Goal: Information Seeking & Learning: Learn about a topic

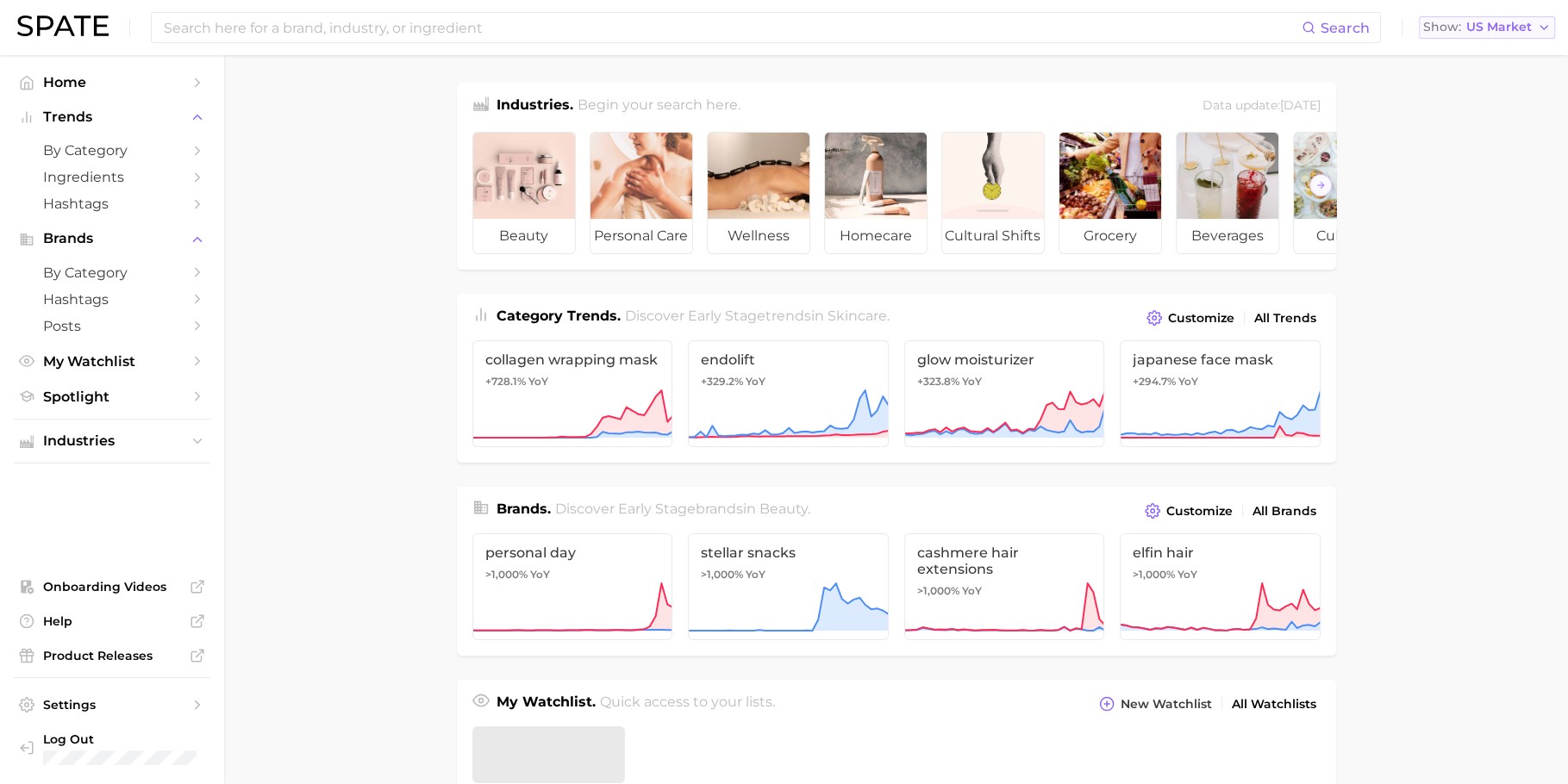
click at [1518, 30] on span "US Market" at bounding box center [1499, 28] width 66 height 10
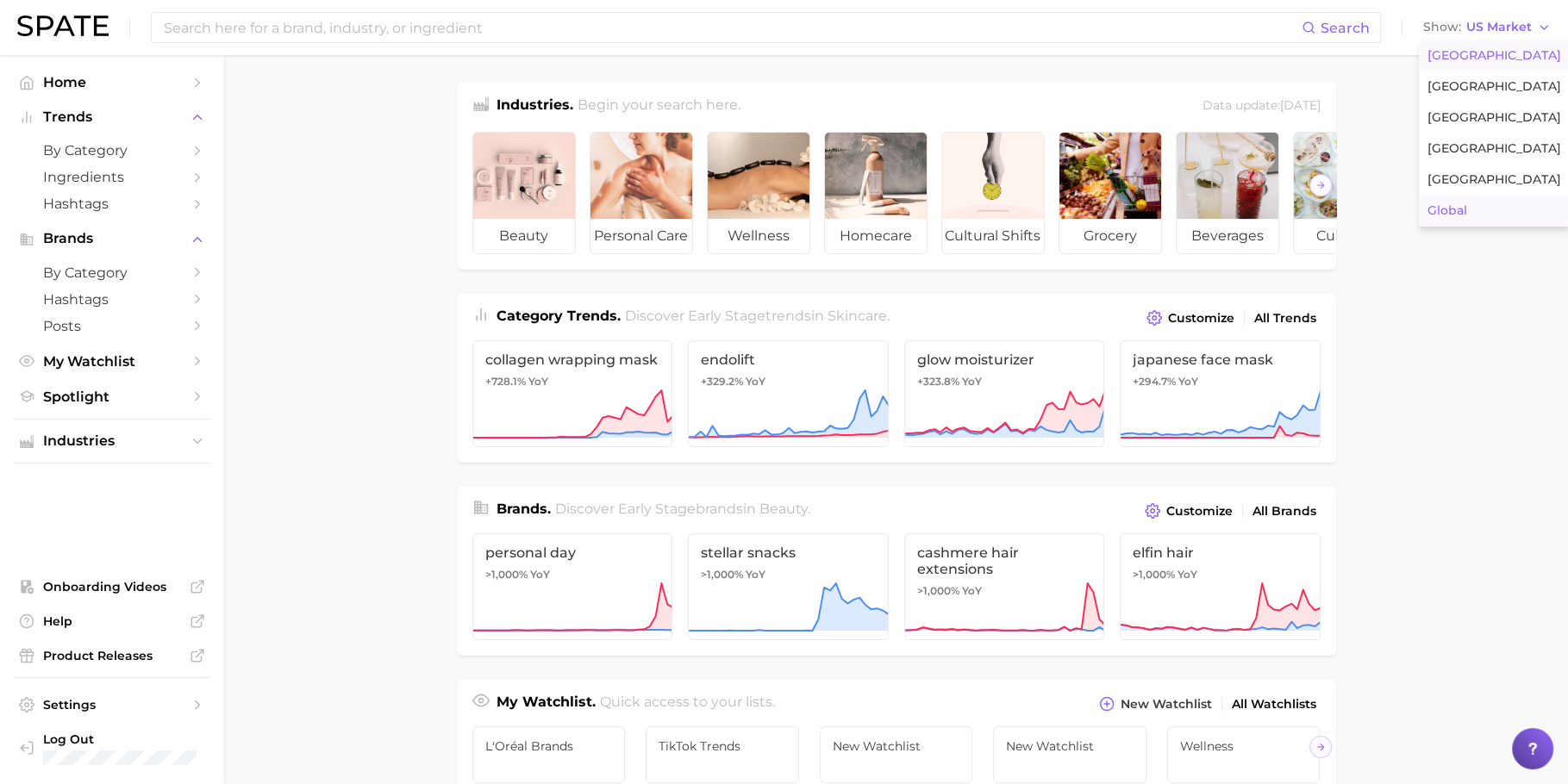
click at [1470, 215] on button "Global" at bounding box center [1494, 212] width 151 height 32
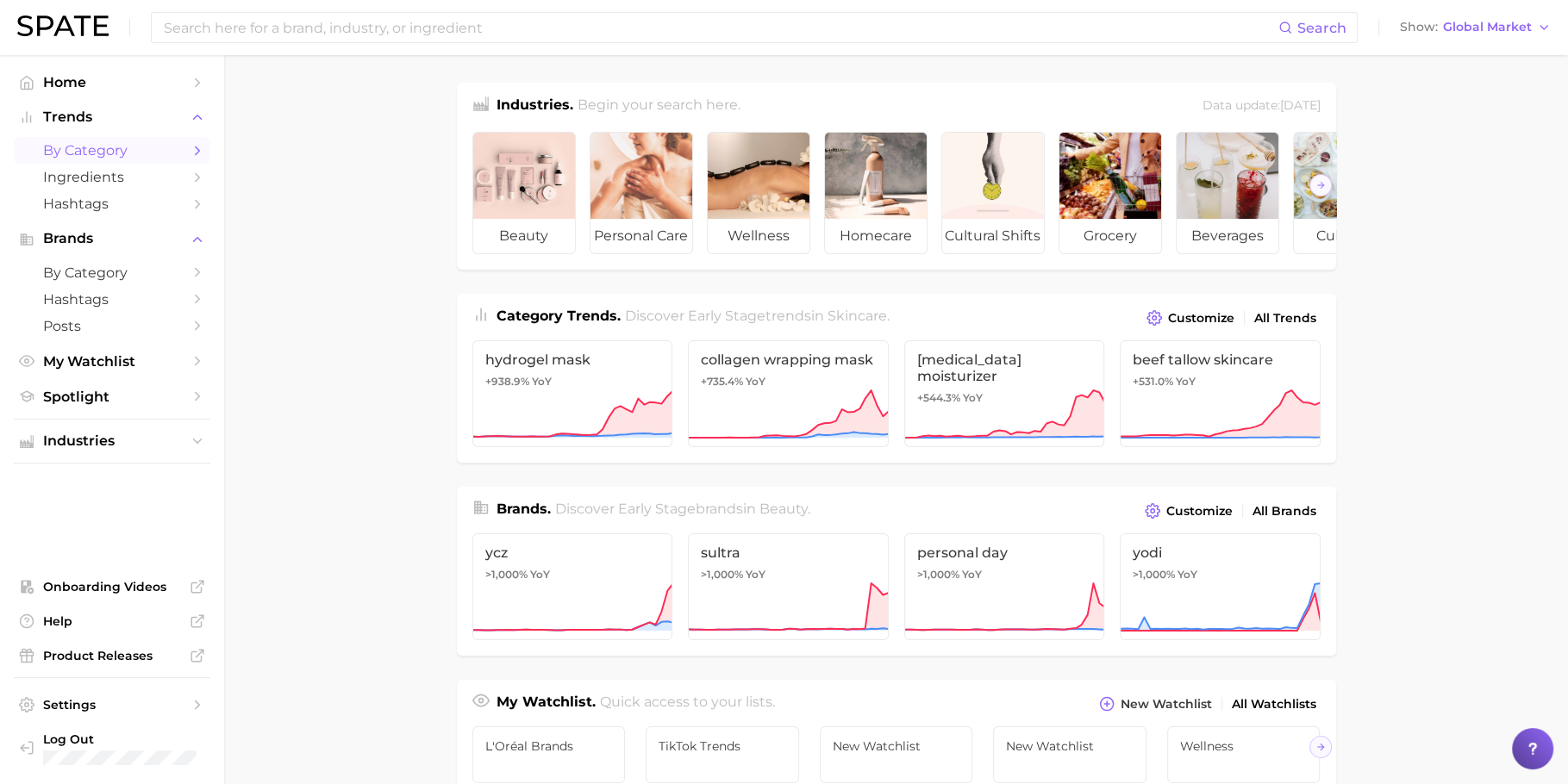
click at [121, 146] on span "by Category" at bounding box center [112, 150] width 138 height 17
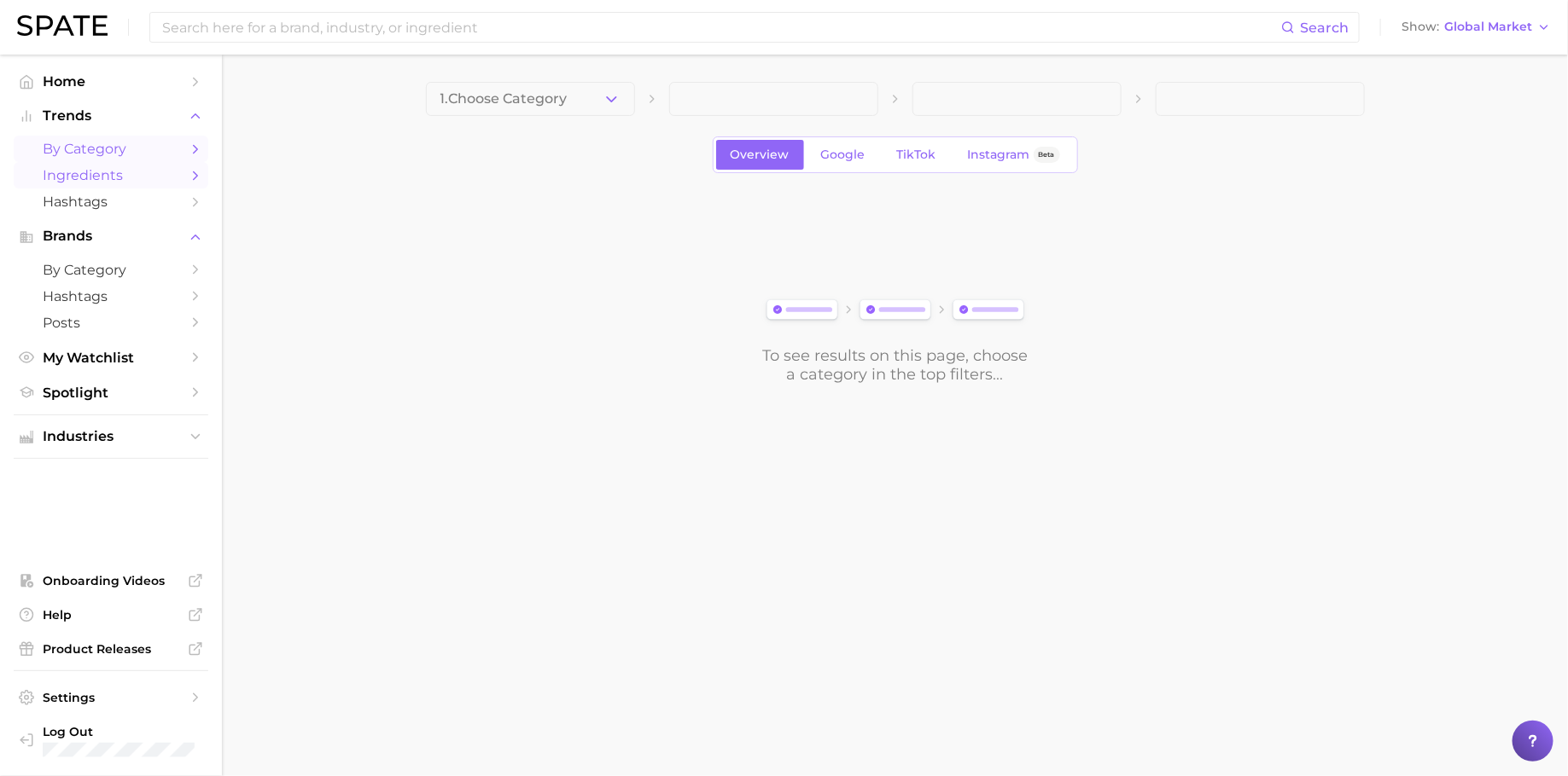
click at [93, 171] on span "Ingredients" at bounding box center [111, 175] width 137 height 17
click at [570, 99] on button "1. Choose Category" at bounding box center [530, 98] width 209 height 34
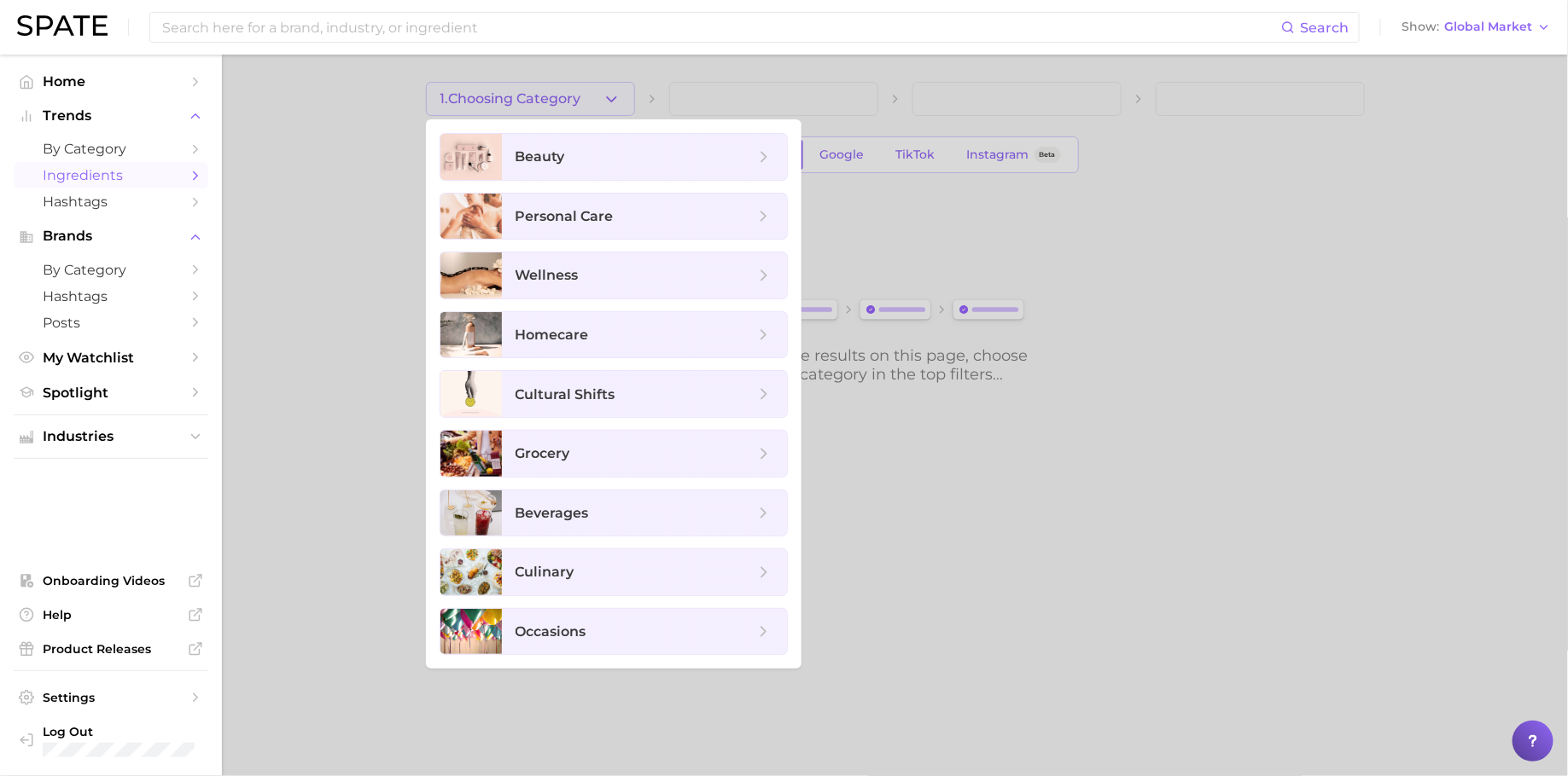
click at [579, 180] on ul "beauty personal care wellness homecare cultural shifts grocery beverages culina…" at bounding box center [613, 395] width 375 height 550
click at [598, 154] on span "beauty" at bounding box center [635, 156] width 239 height 19
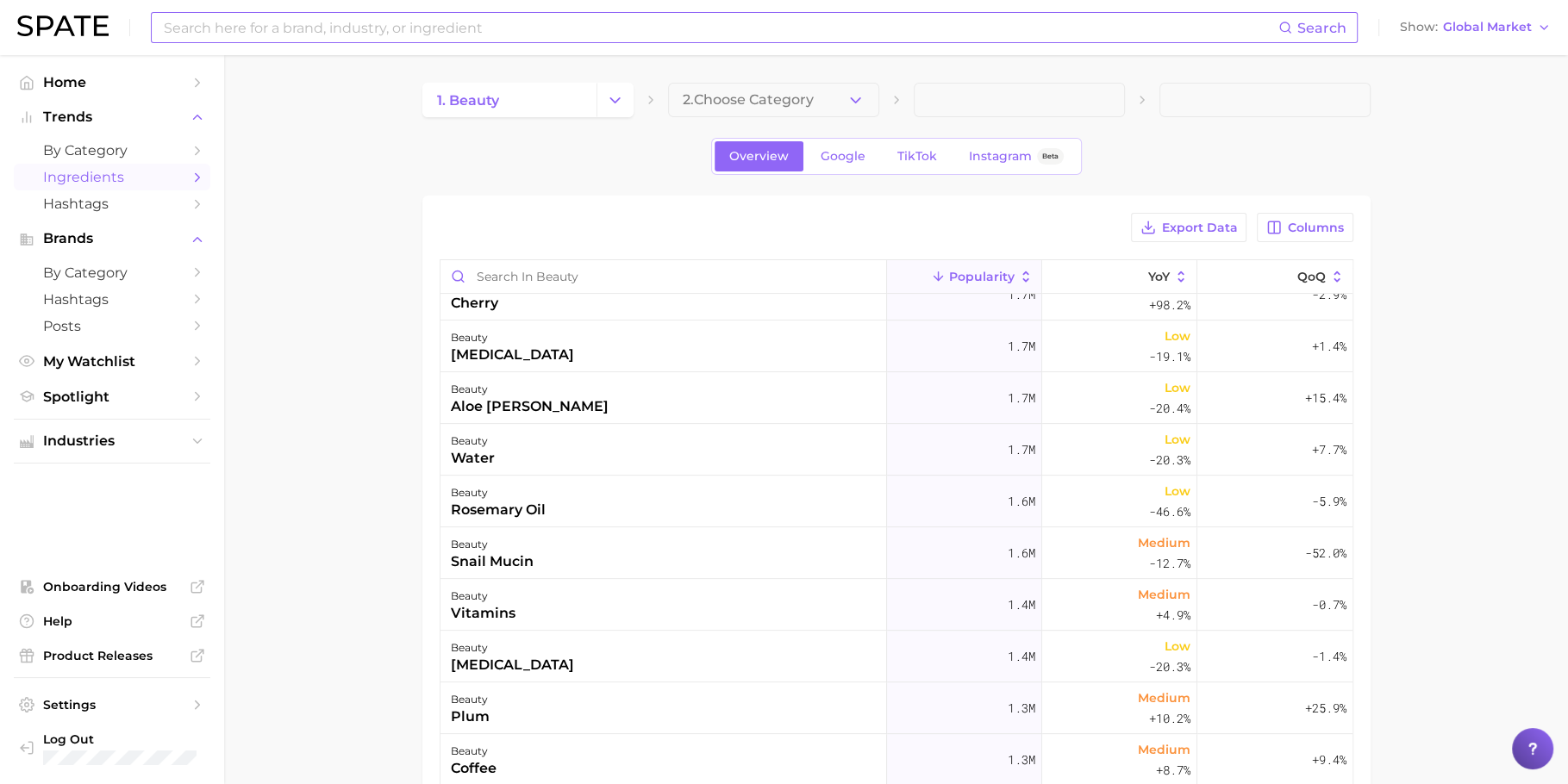
scroll to position [604, 0]
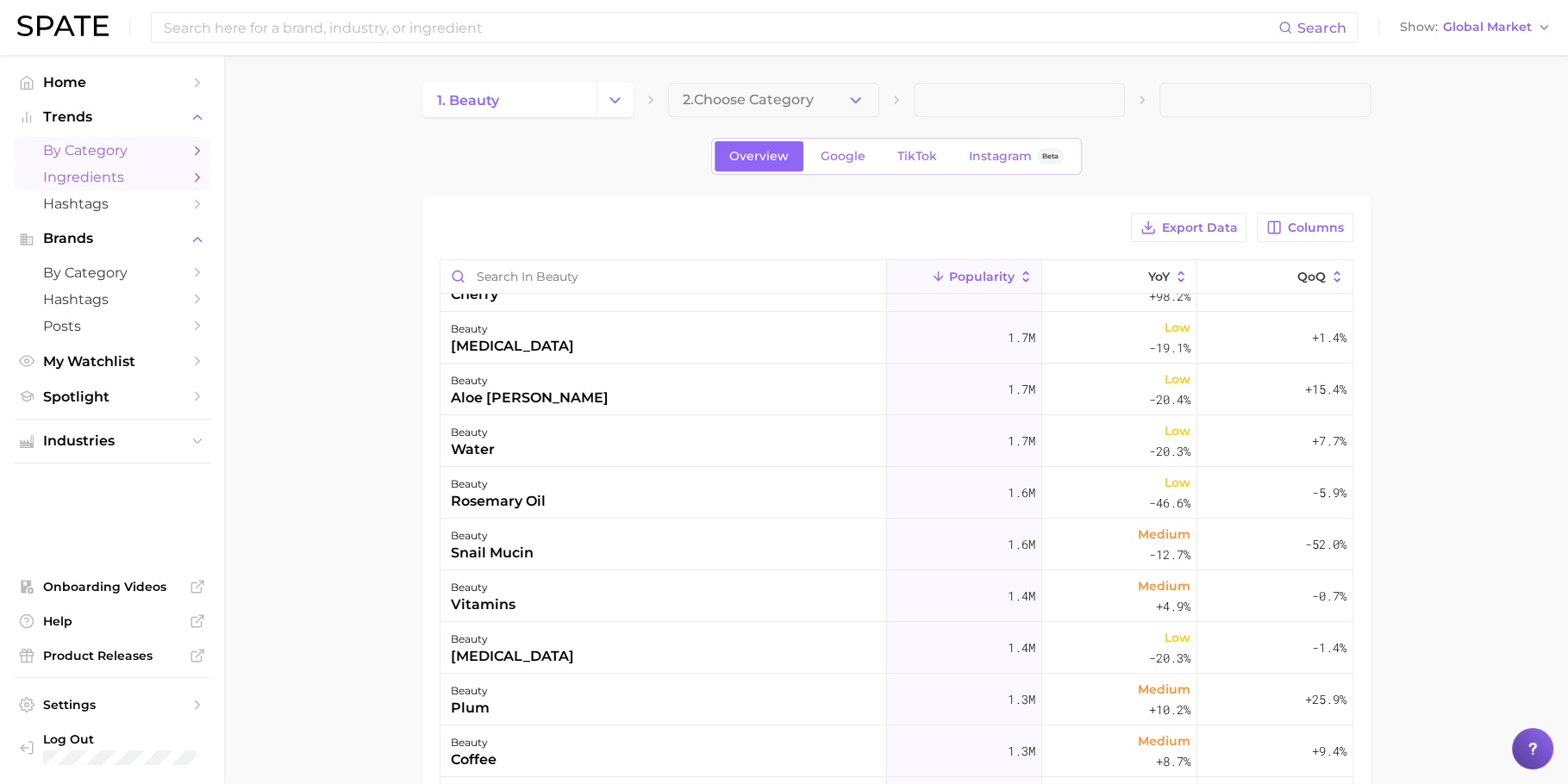
click at [109, 156] on span "by Category" at bounding box center [112, 150] width 138 height 17
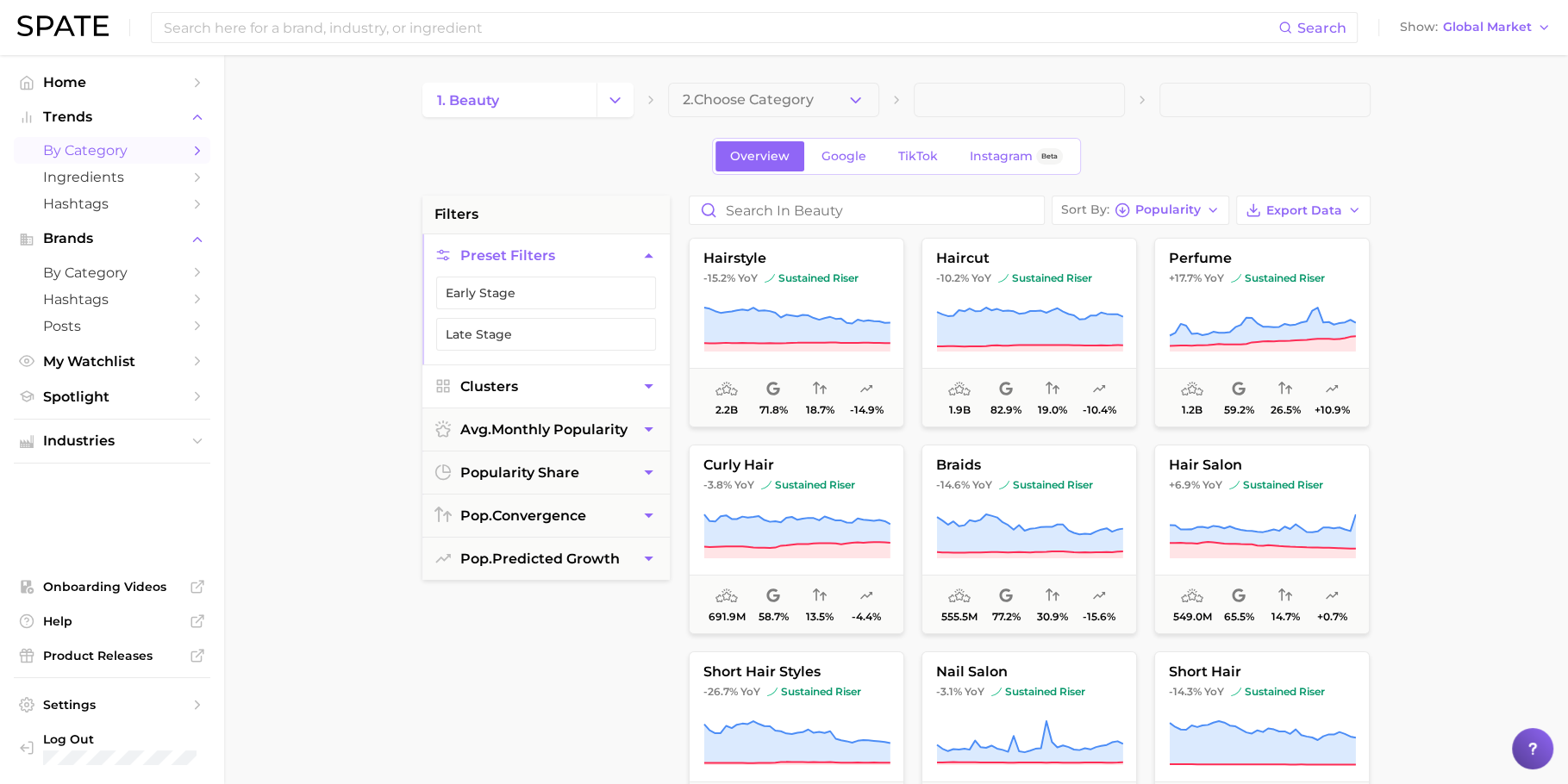
click at [551, 383] on button "Clusters" at bounding box center [546, 386] width 247 height 42
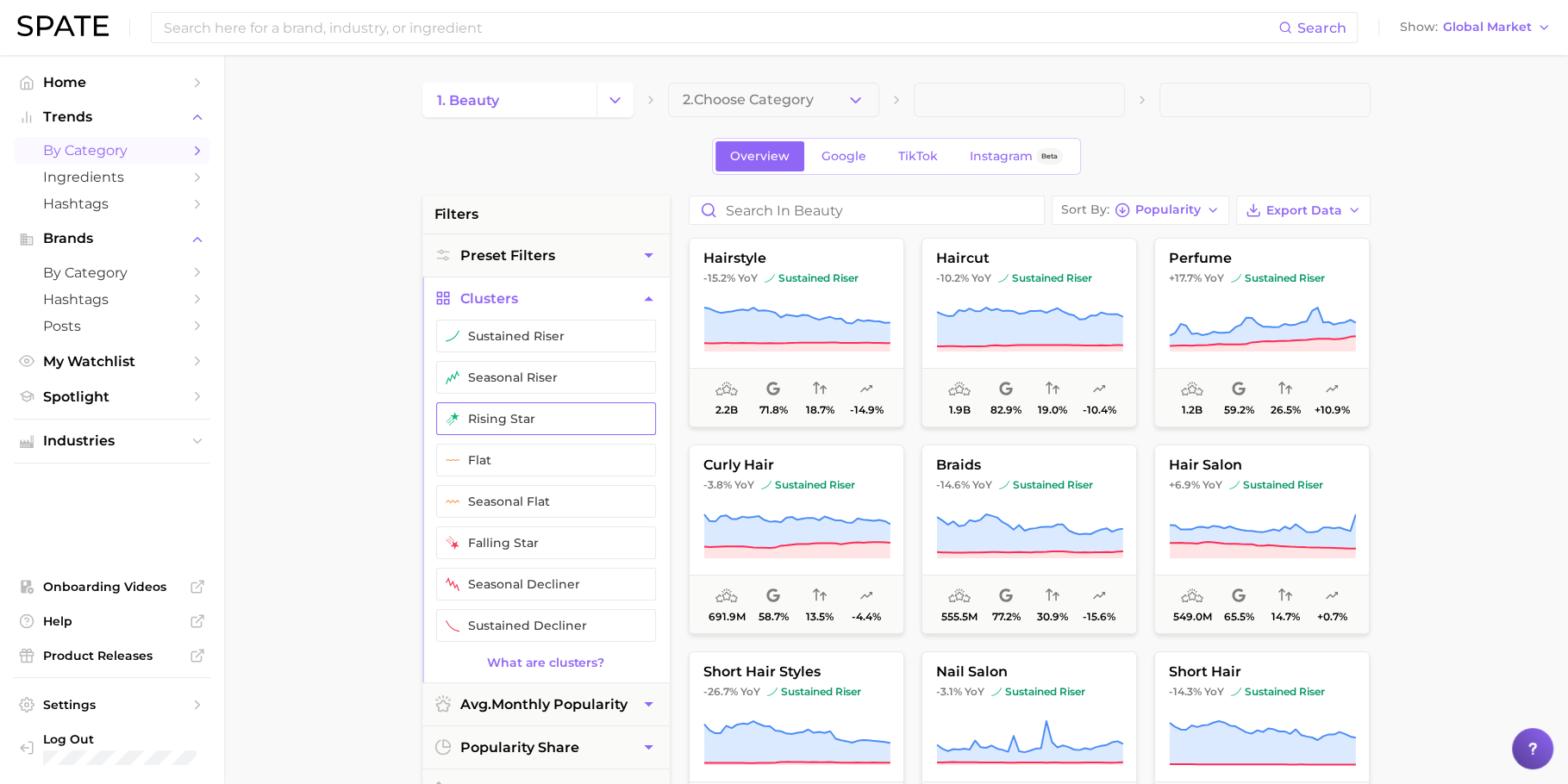
click at [526, 413] on button "rising star" at bounding box center [546, 419] width 220 height 33
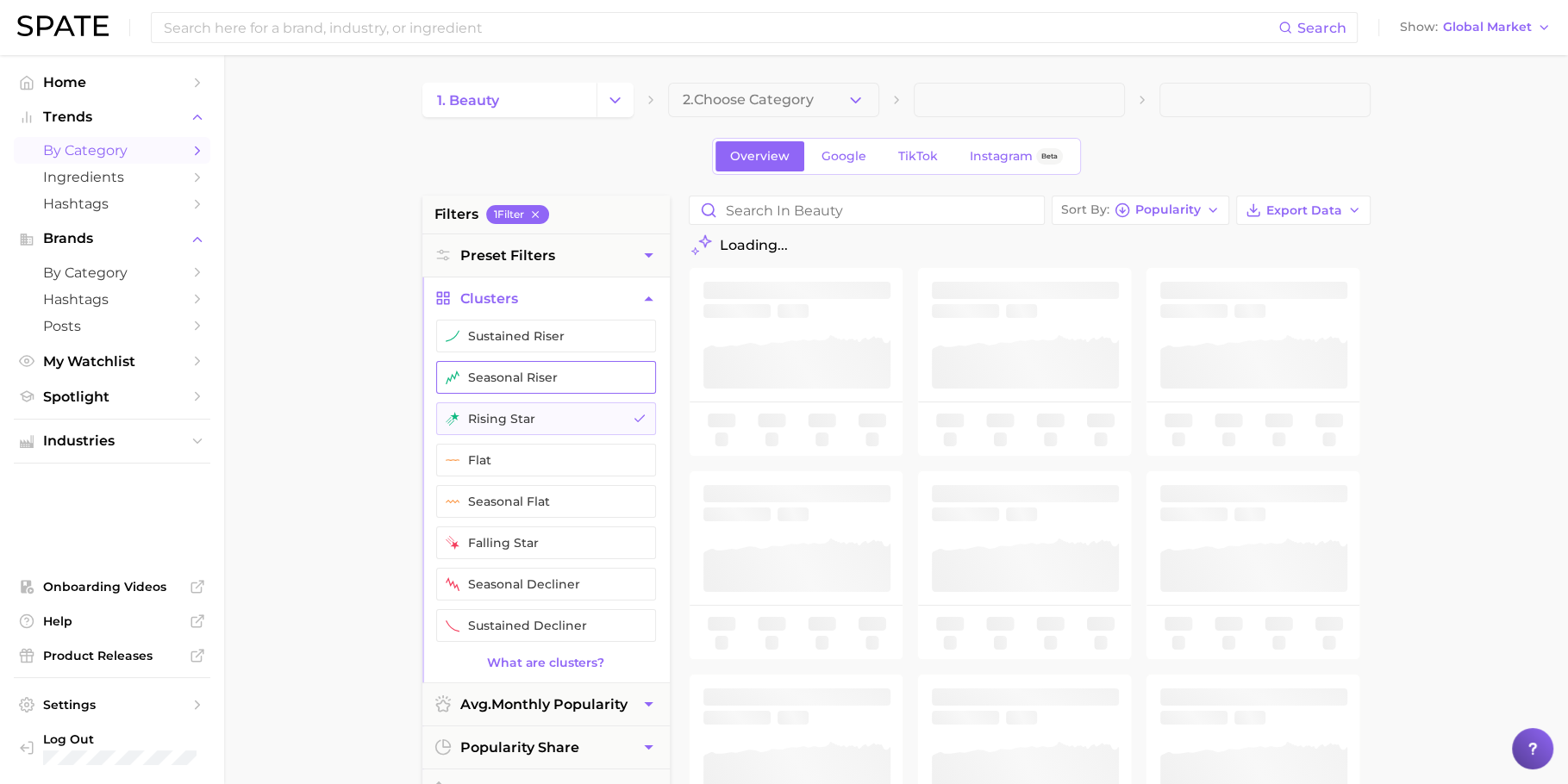
click at [554, 361] on button "seasonal riser" at bounding box center [546, 377] width 220 height 33
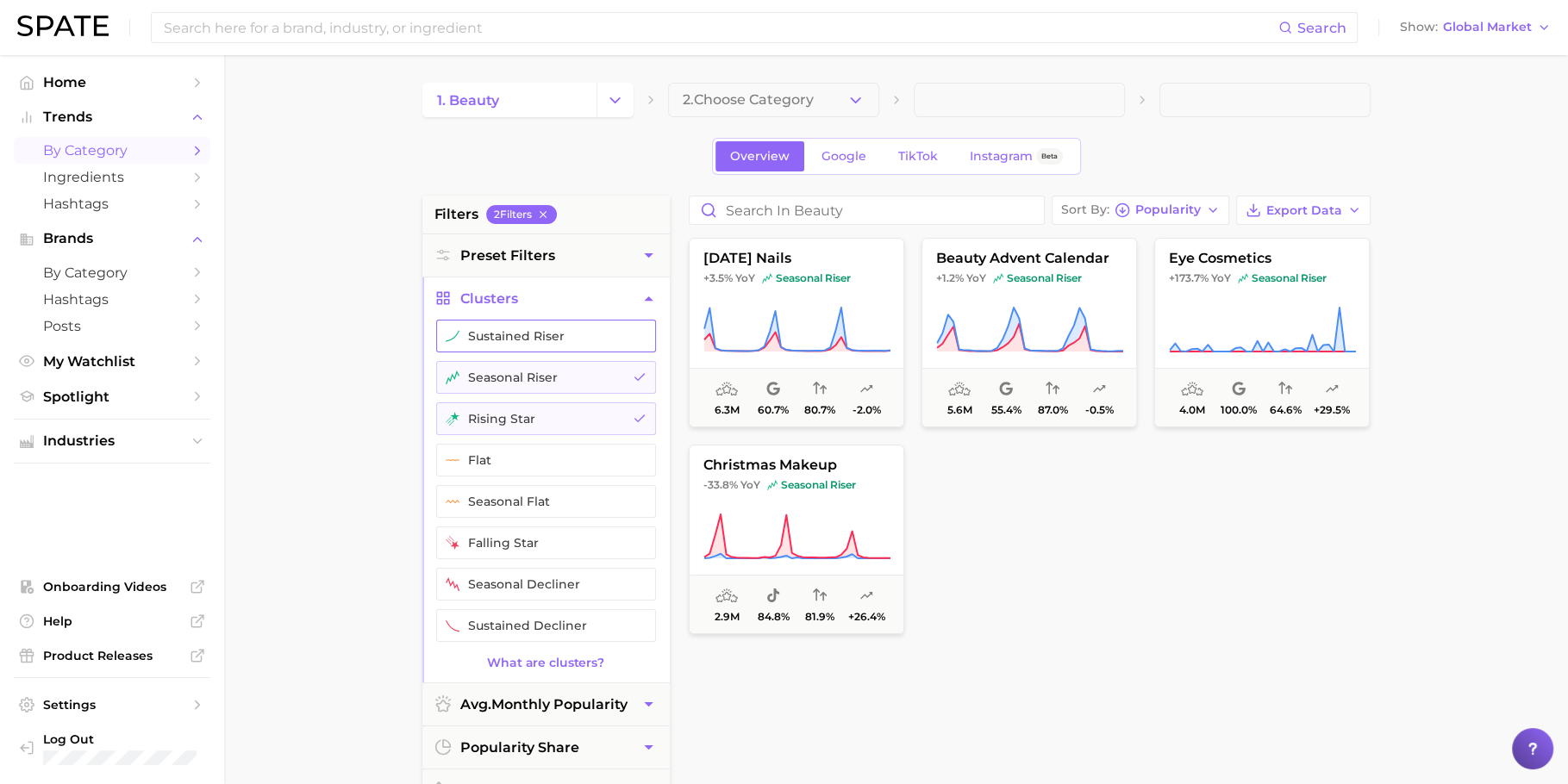
click at [563, 333] on button "sustained riser" at bounding box center [546, 336] width 220 height 33
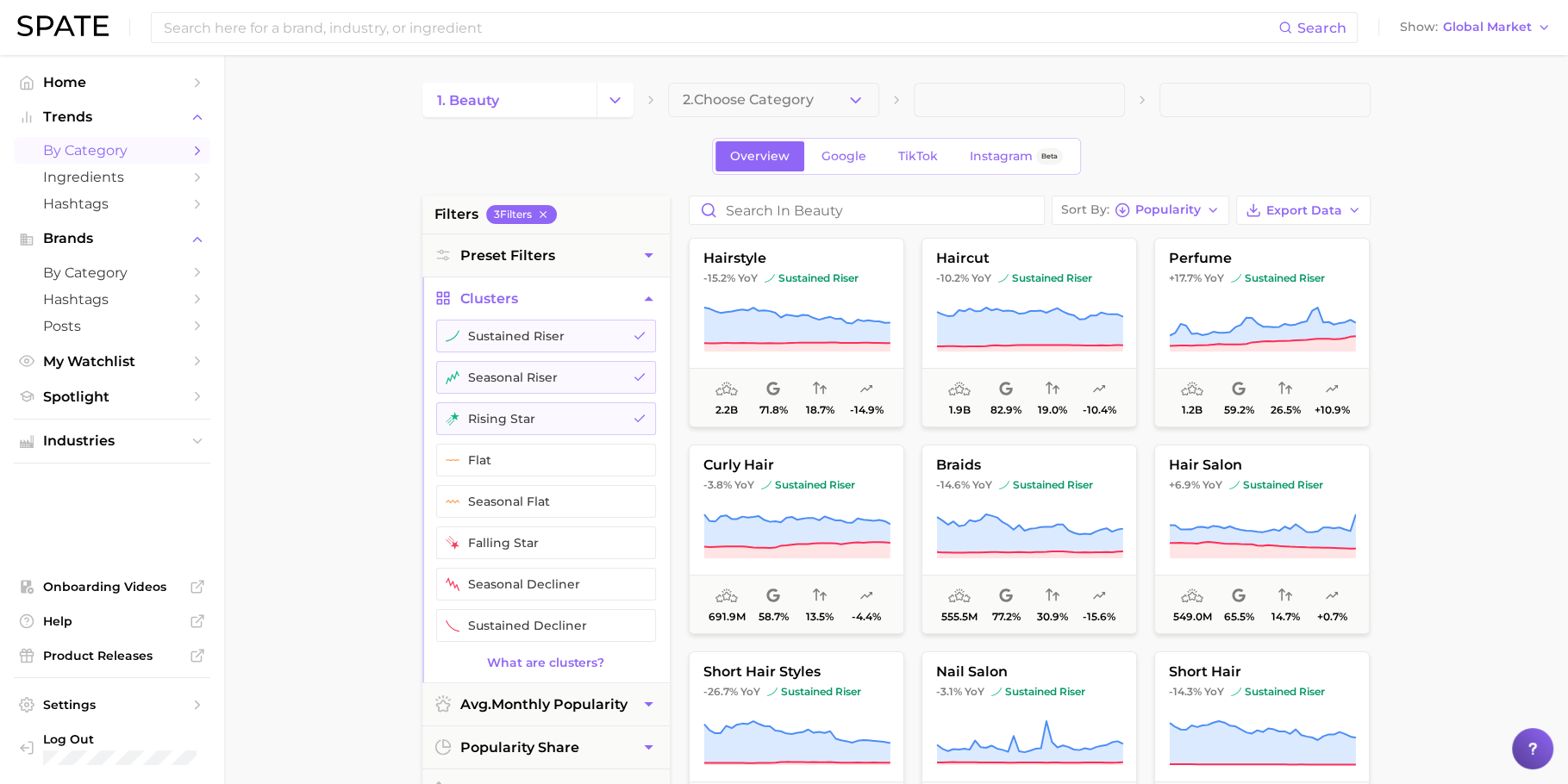
click at [577, 301] on button "Clusters" at bounding box center [546, 298] width 247 height 42
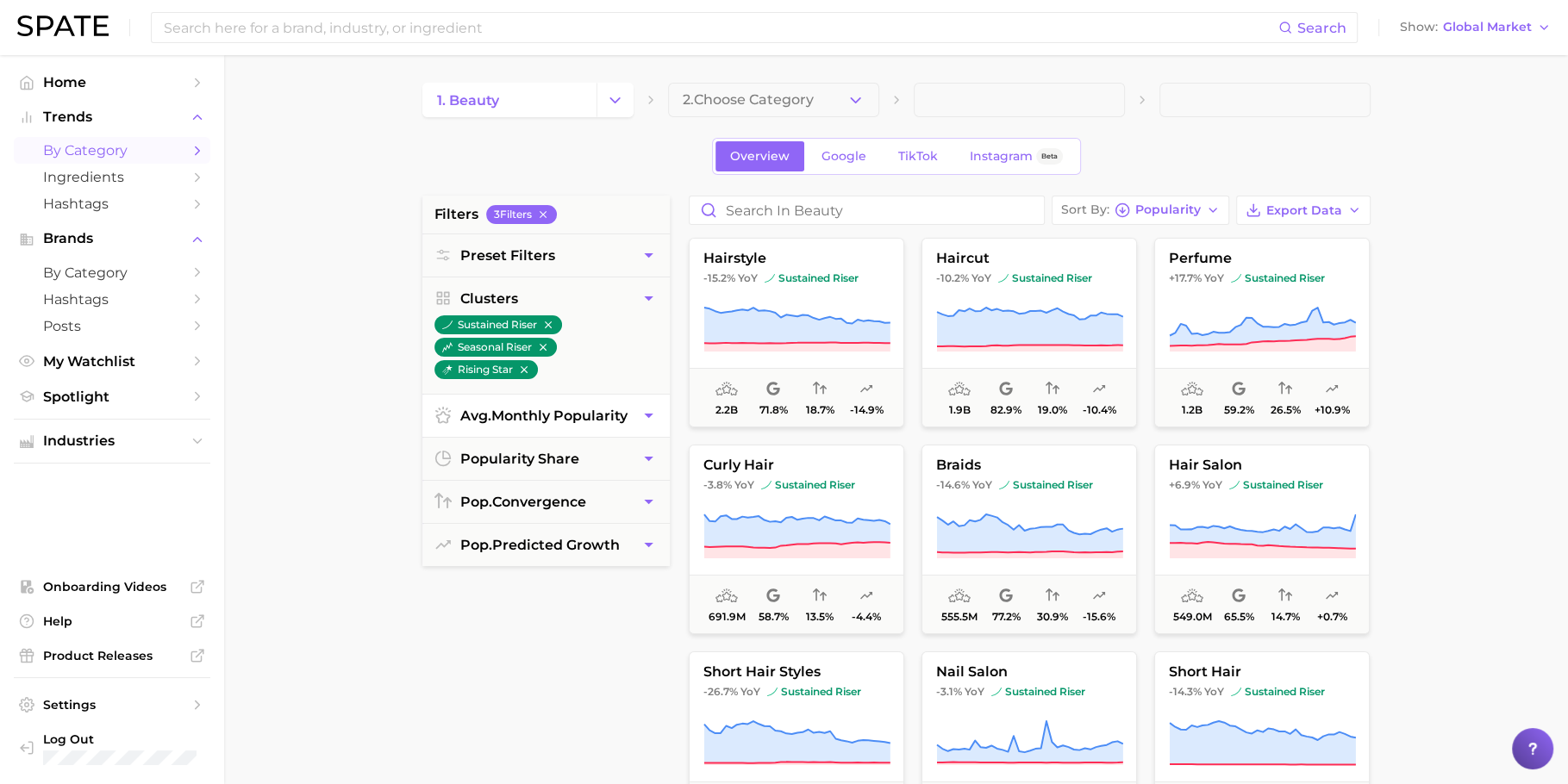
click at [563, 411] on span "avg. monthly popularity" at bounding box center [544, 416] width 167 height 17
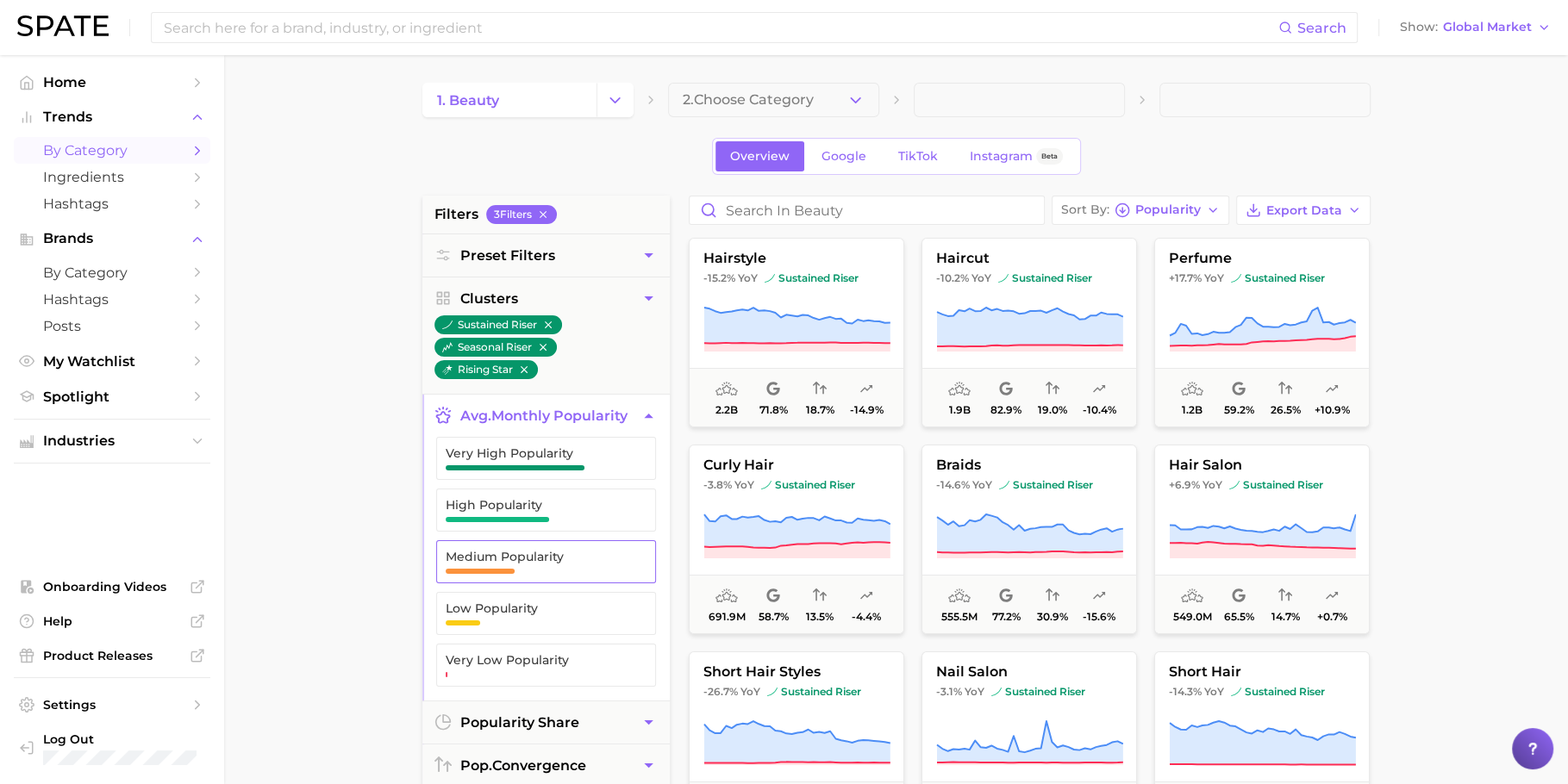
click at [529, 569] on span "Medium Popularity" at bounding box center [532, 561] width 173 height 25
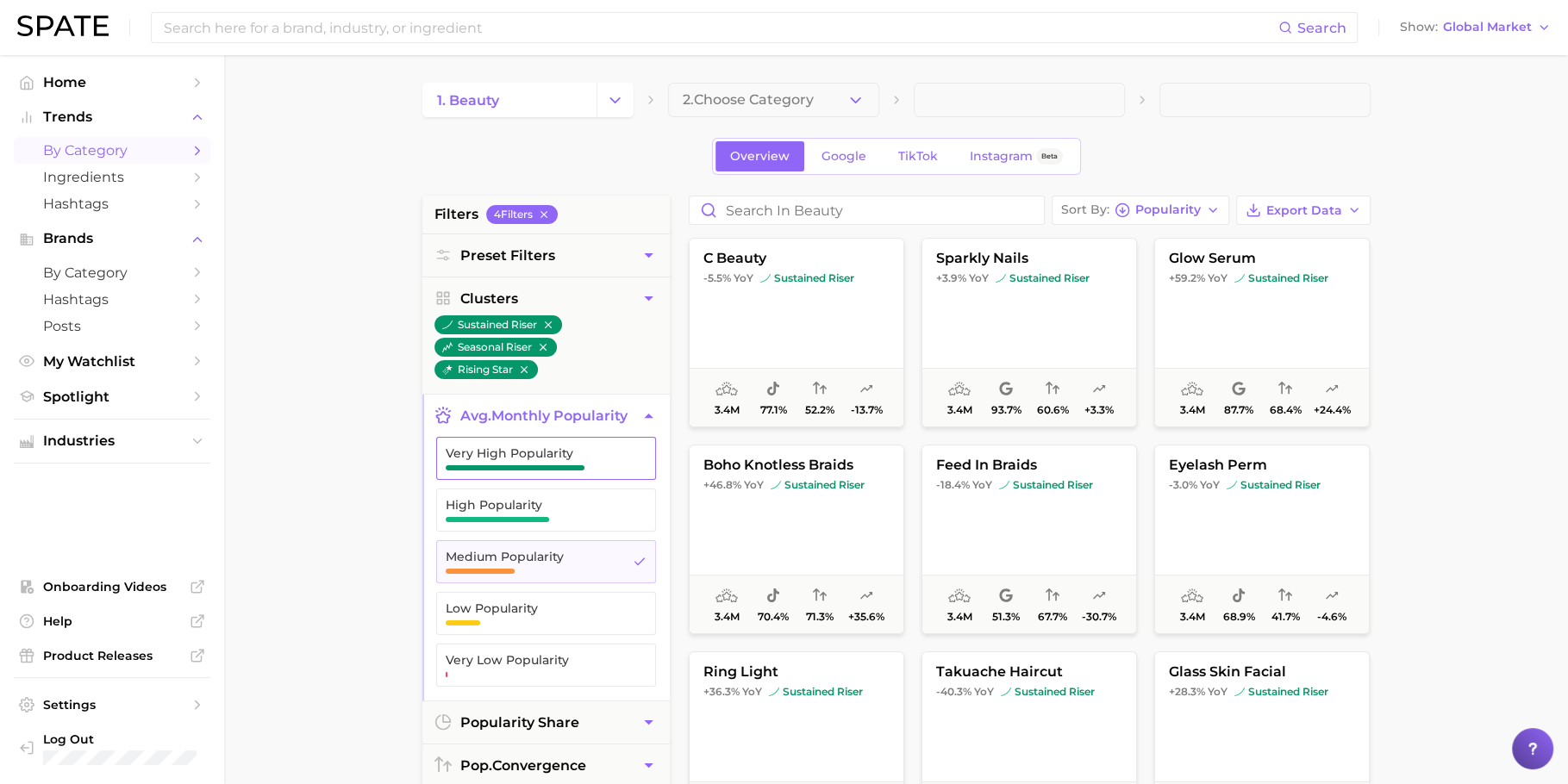
click at [539, 526] on button "High Popularity" at bounding box center [546, 510] width 220 height 43
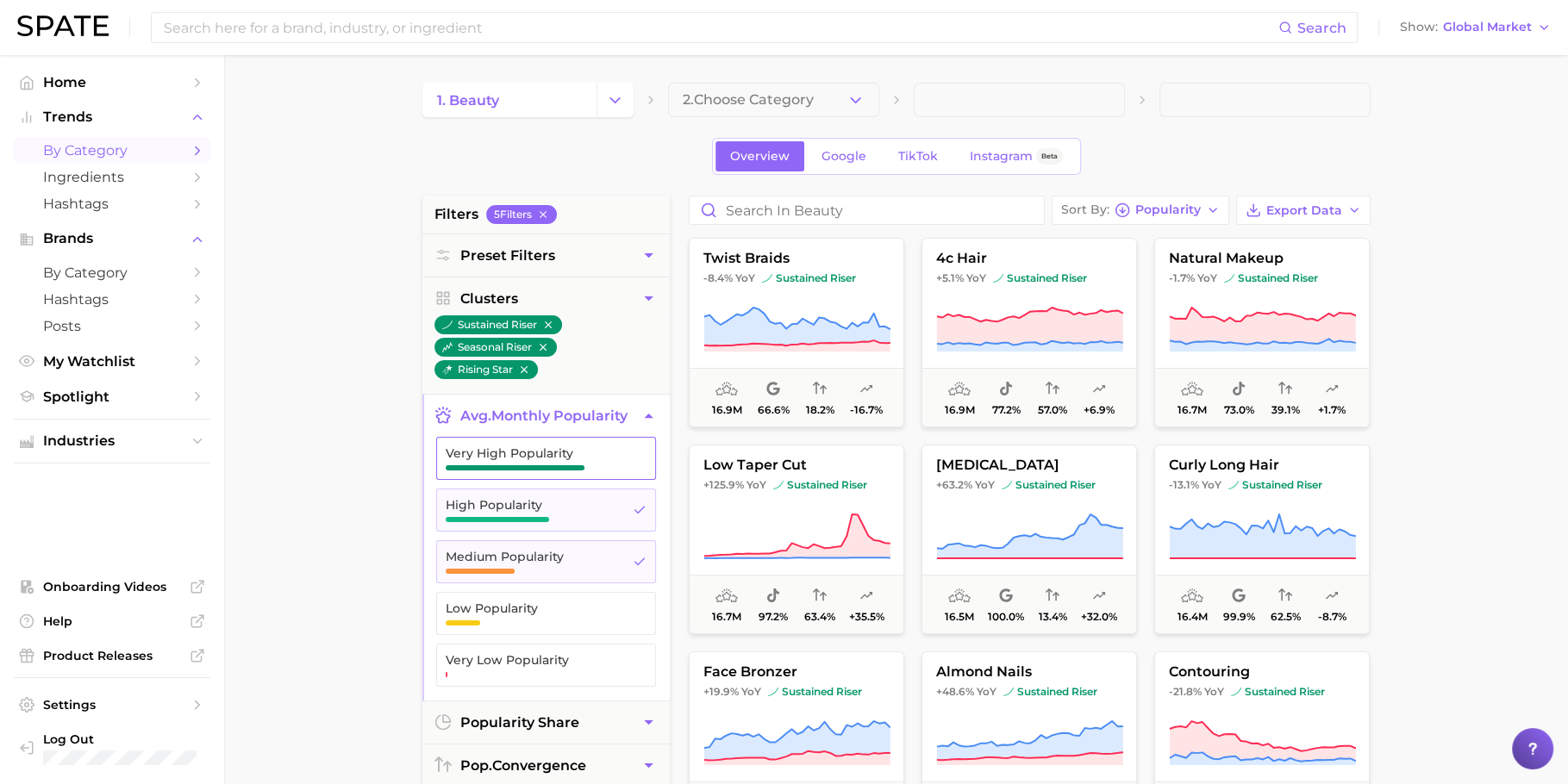
click at [565, 467] on span "button" at bounding box center [514, 468] width 139 height 5
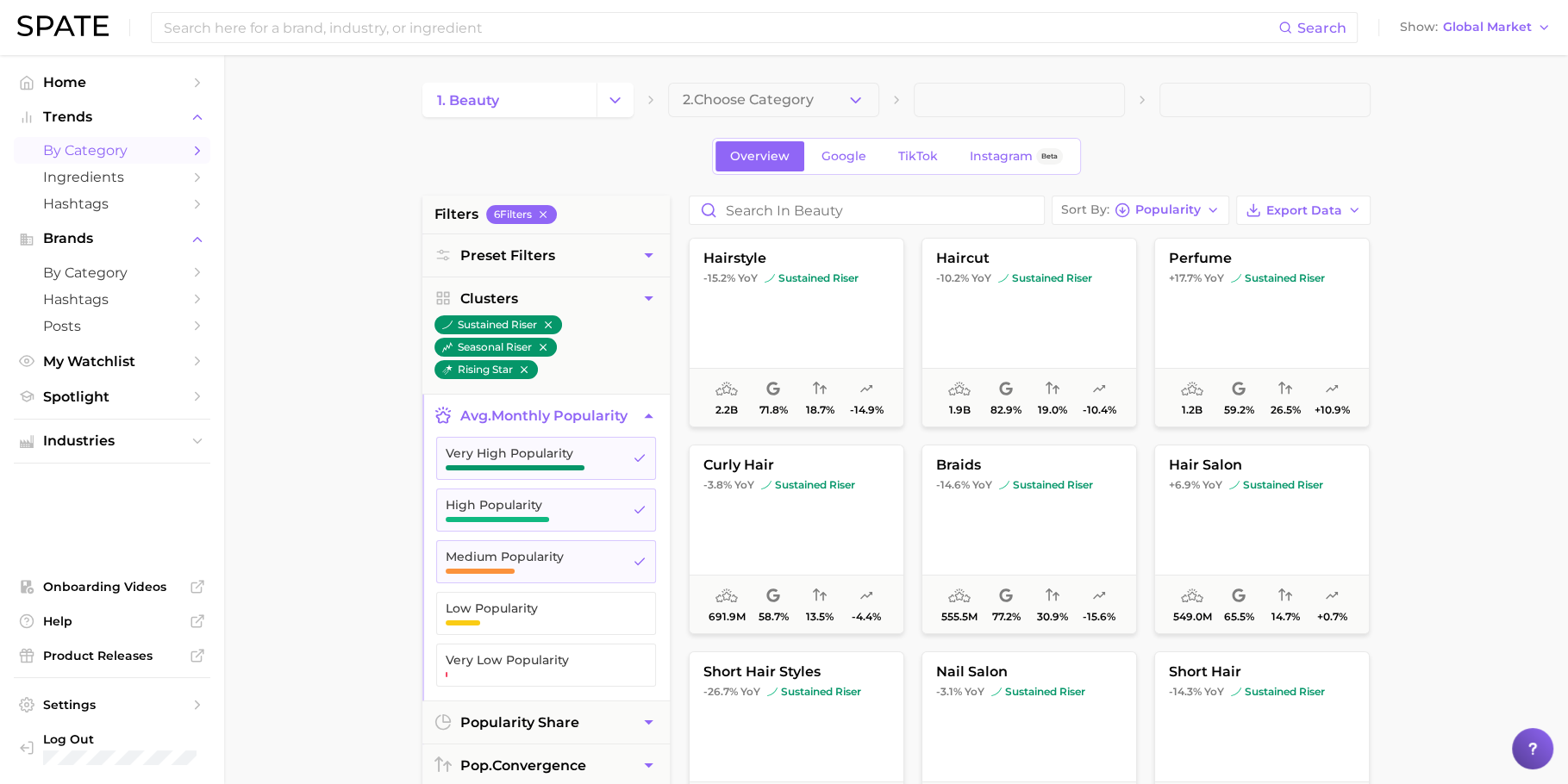
click at [590, 417] on span "avg. monthly popularity" at bounding box center [544, 416] width 167 height 17
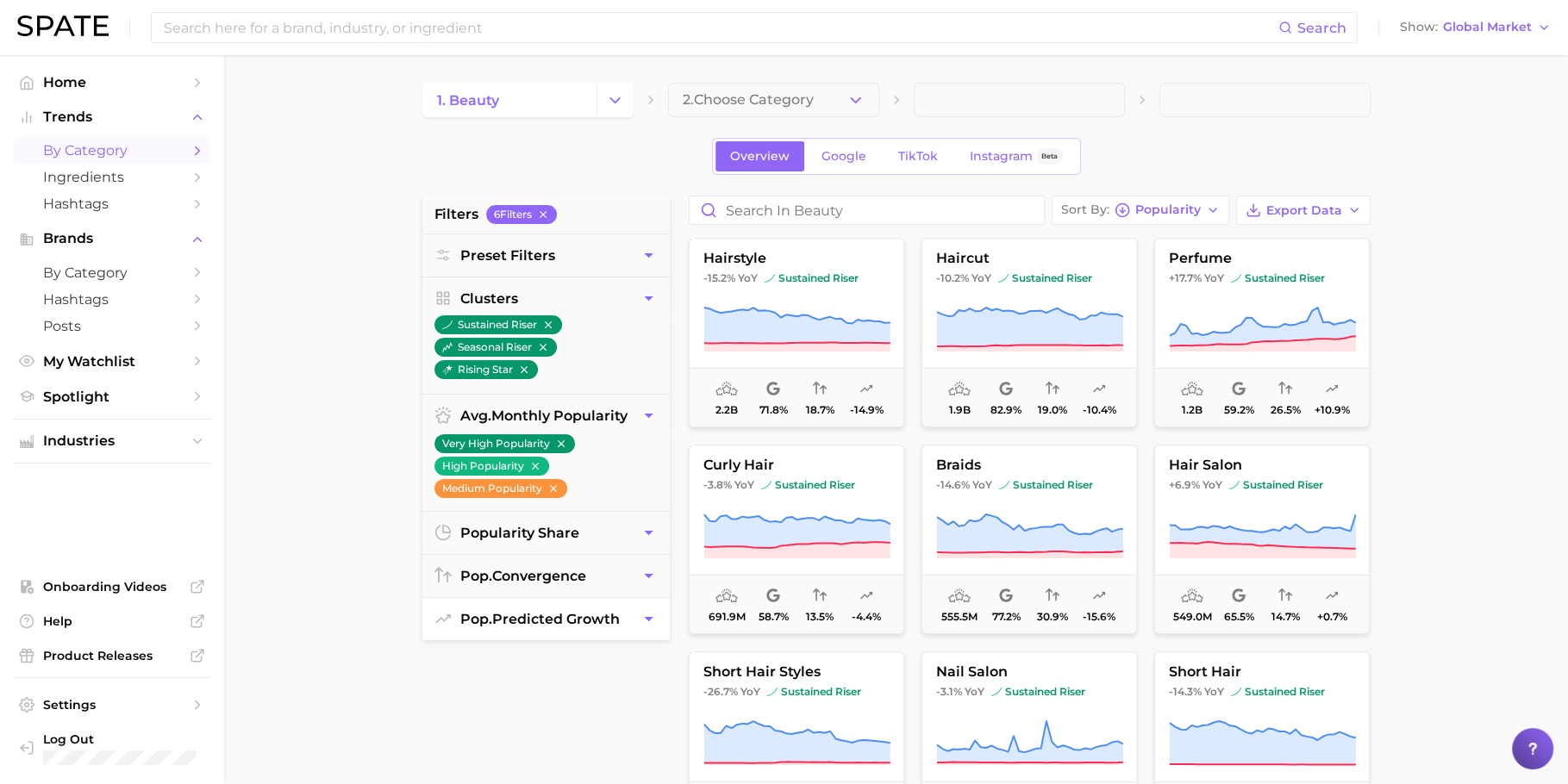
click at [526, 605] on button "pop. predicted growth" at bounding box center [546, 619] width 247 height 42
click at [522, 701] on span "Likely" at bounding box center [532, 708] width 173 height 14
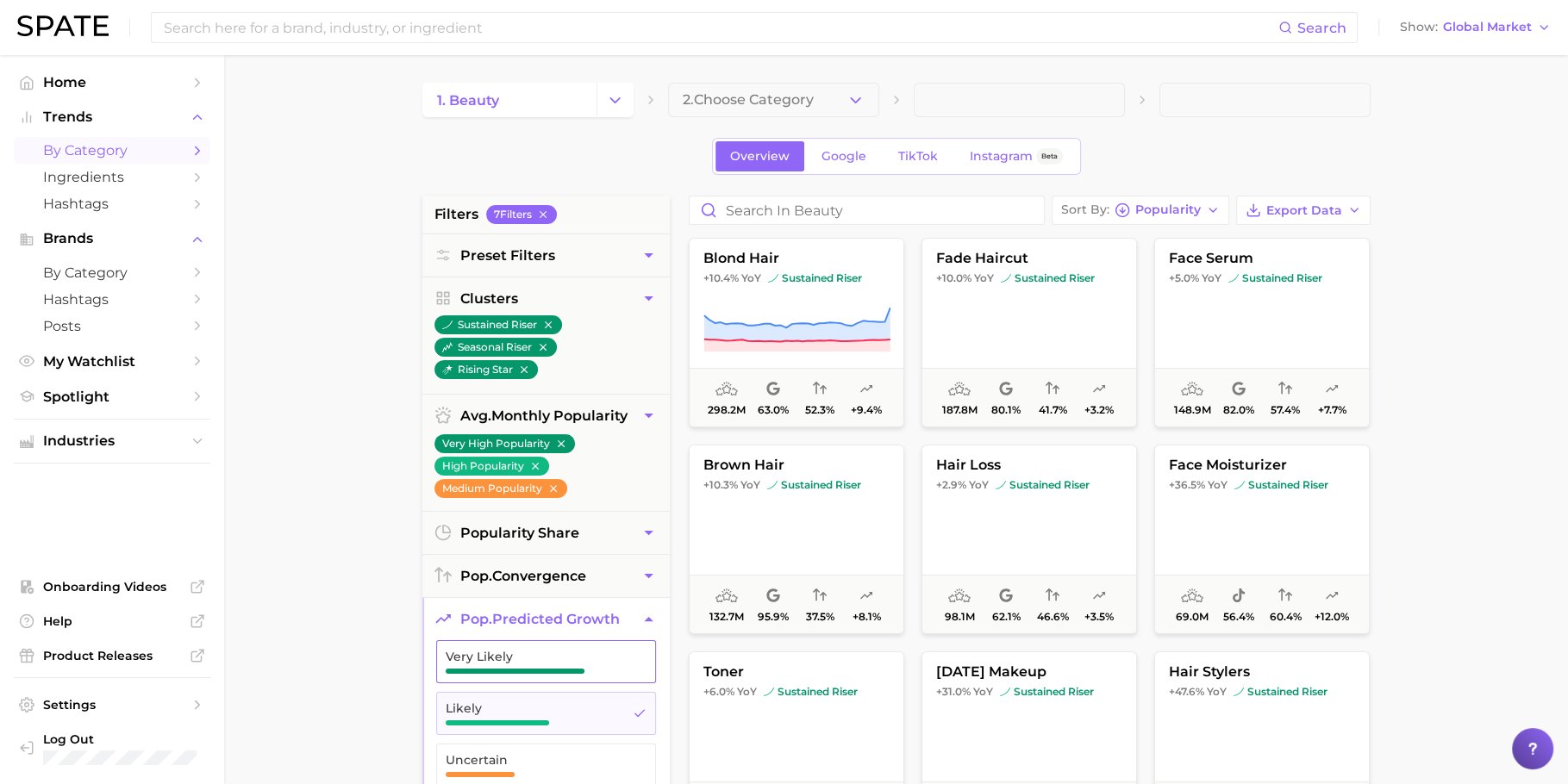
click at [524, 670] on button "Very Likely" at bounding box center [546, 662] width 220 height 43
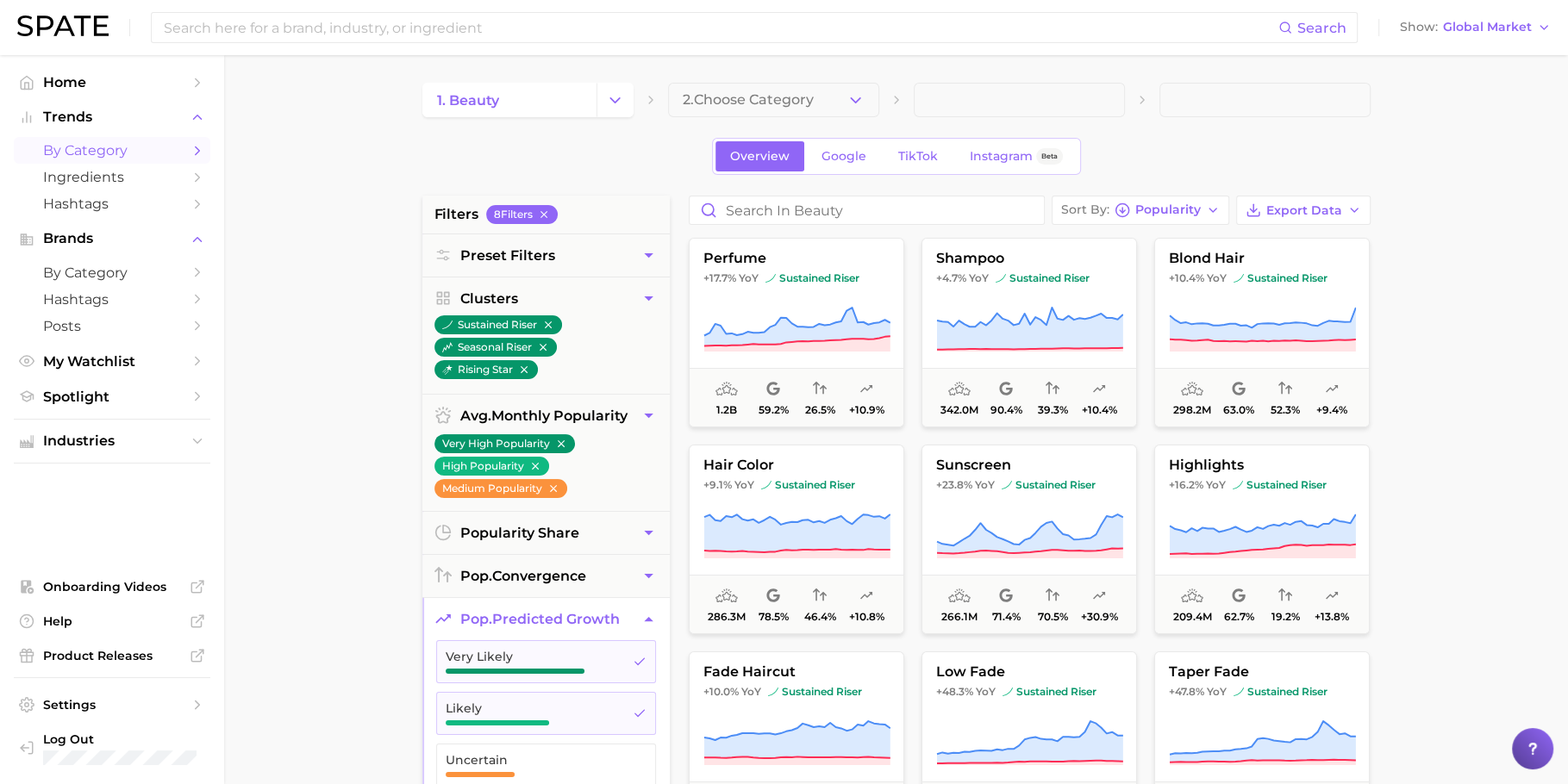
click at [536, 626] on button "pop. predicted growth" at bounding box center [546, 619] width 247 height 42
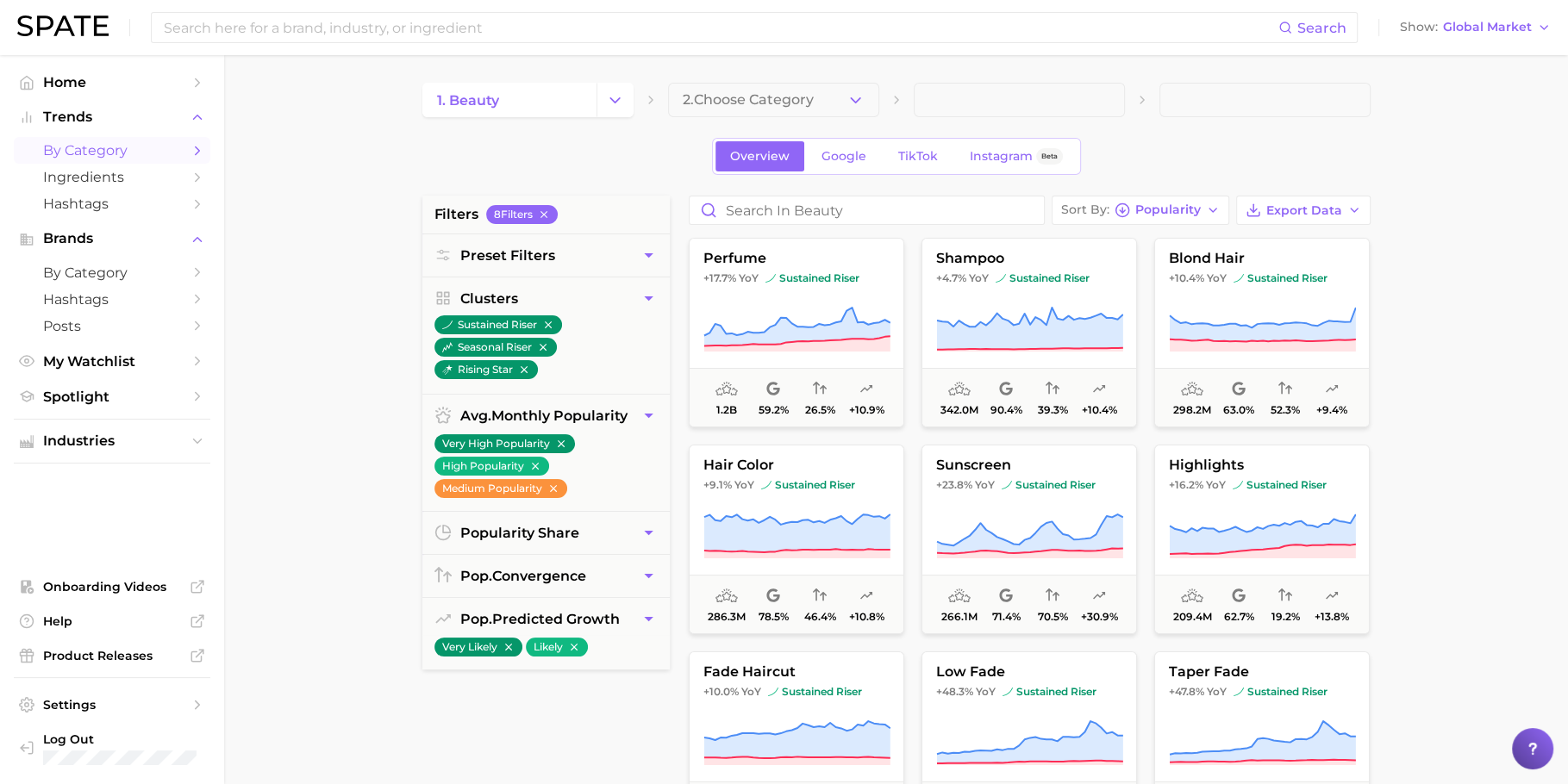
click at [1183, 193] on div "1. beauty 2. Choose Category Overview Google TikTok Instagram Beta filters 8 Fi…" at bounding box center [896, 680] width 948 height 1194
click at [1178, 209] on span "Popularity" at bounding box center [1168, 210] width 66 height 10
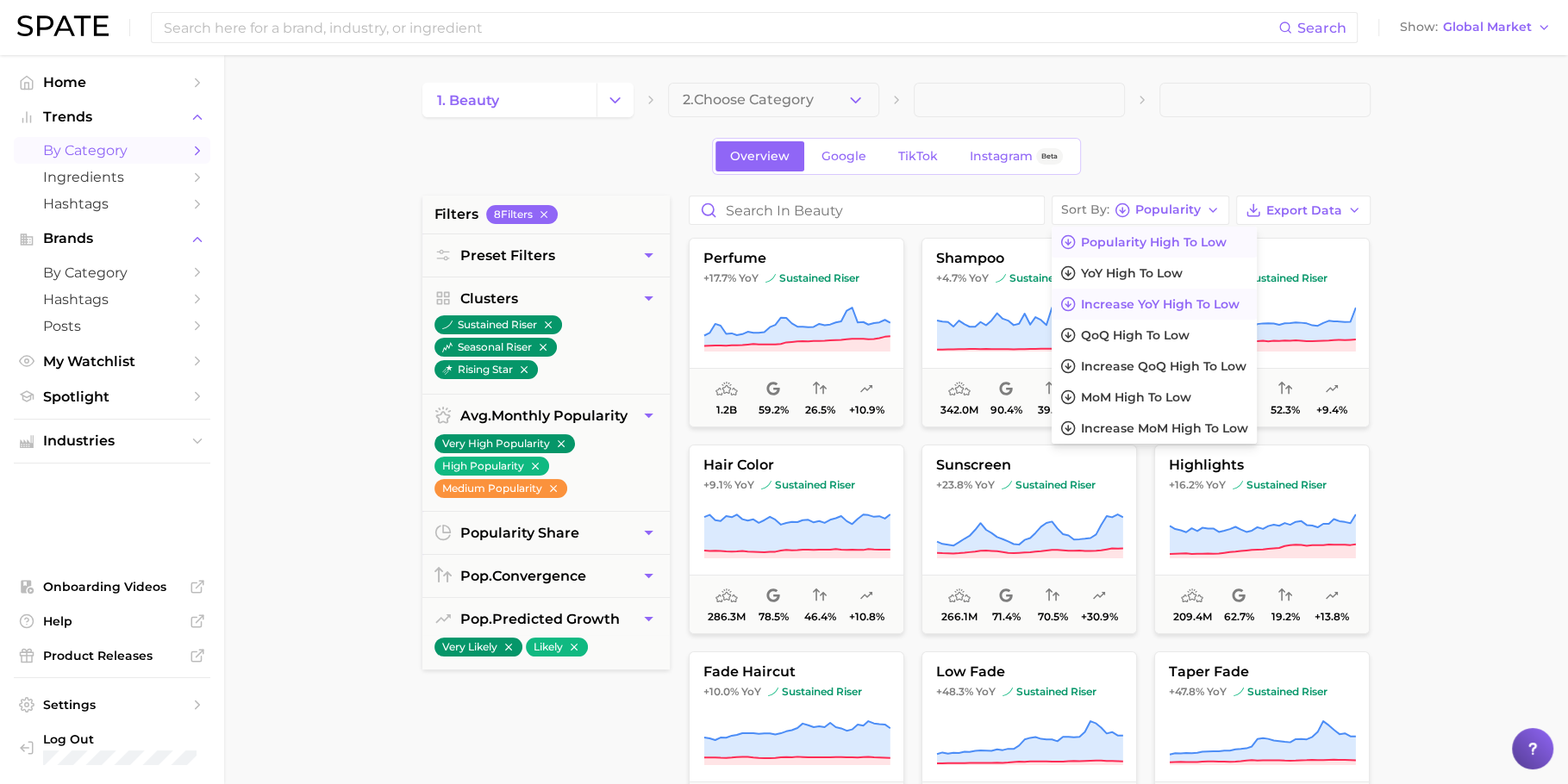
click at [1156, 289] on button "Increase YoY high to low" at bounding box center [1154, 304] width 205 height 32
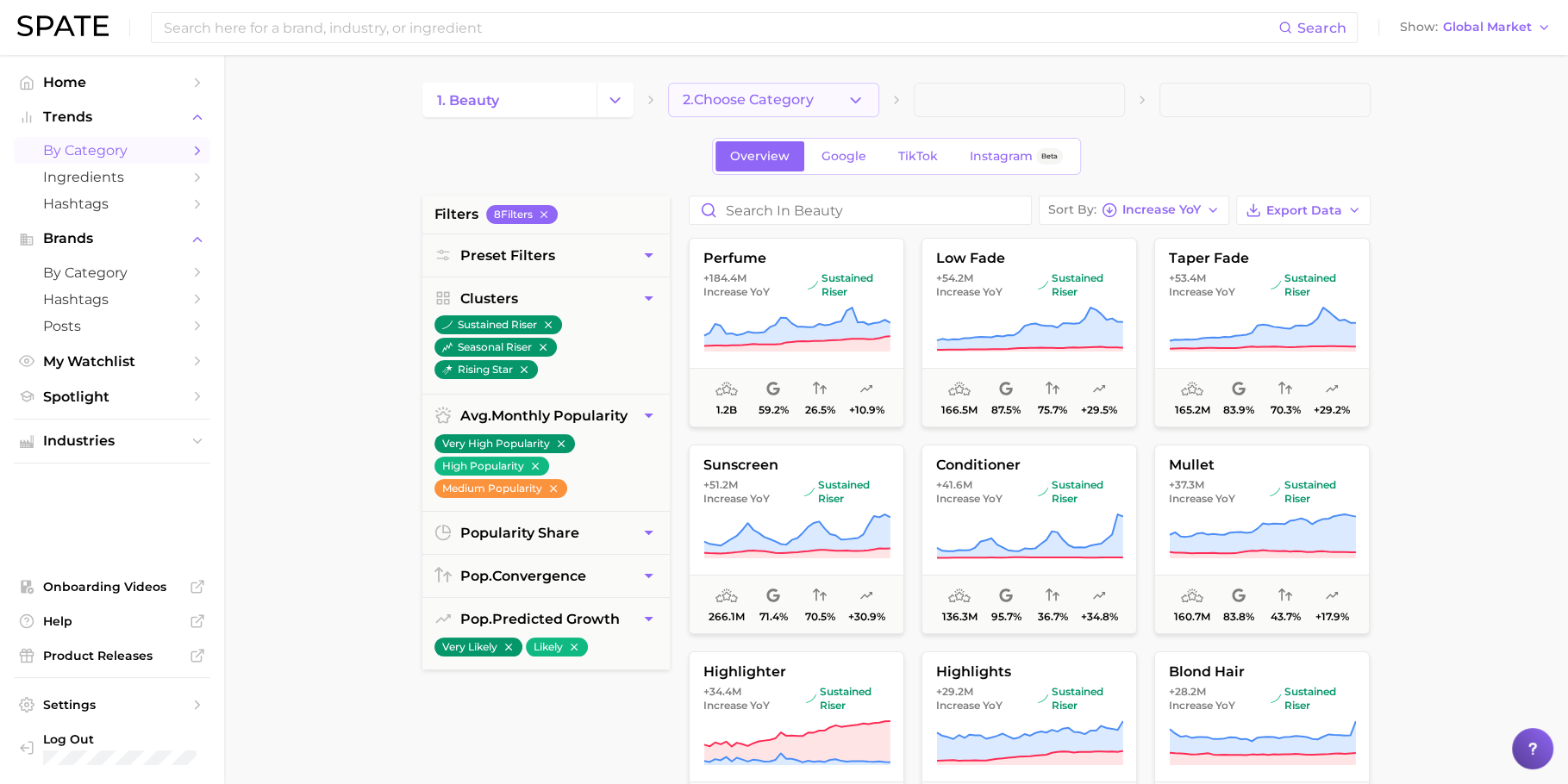
click at [818, 98] on button "2. Choose Category" at bounding box center [773, 99] width 211 height 34
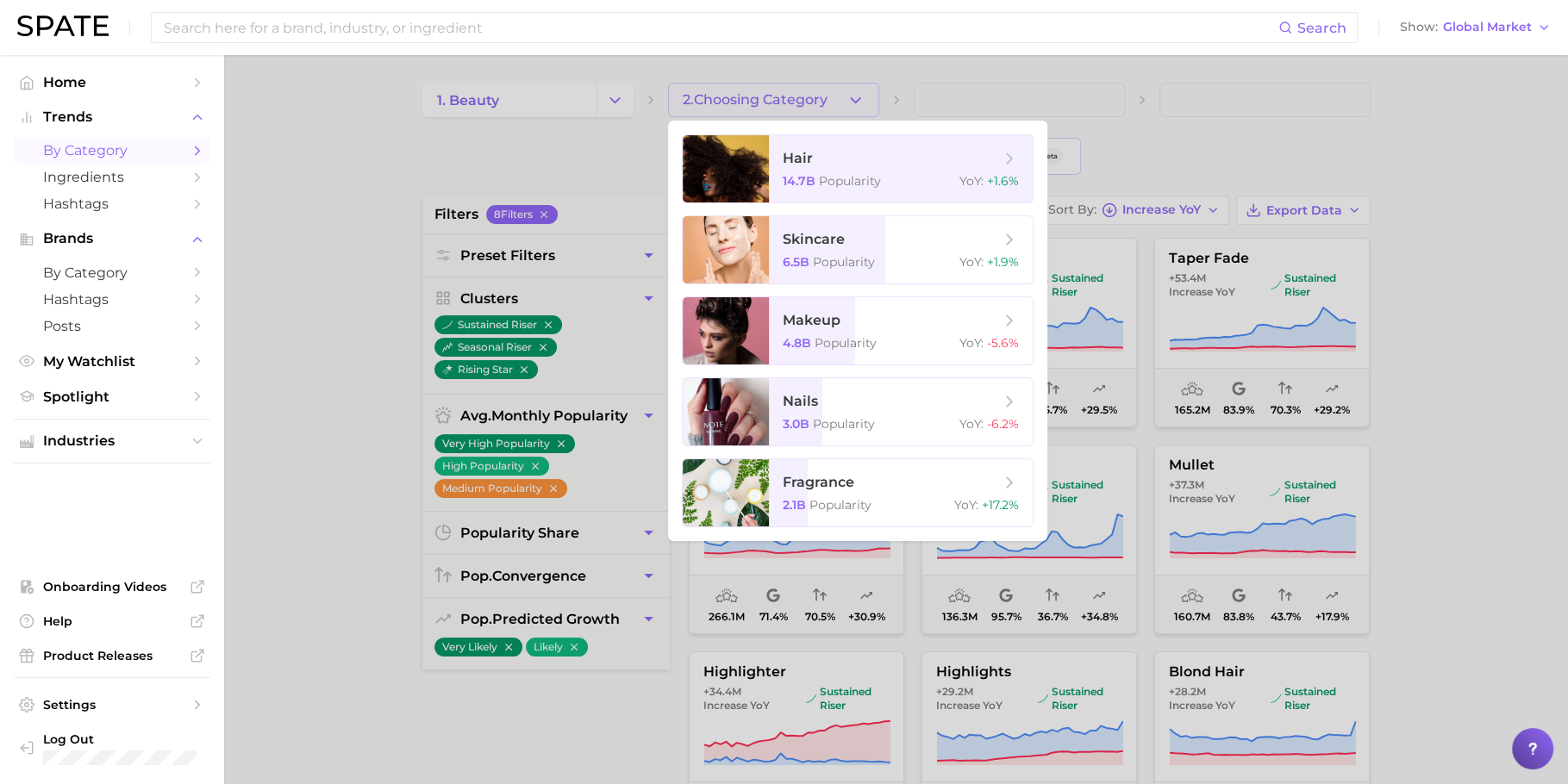
click at [978, 81] on div at bounding box center [784, 392] width 1568 height 784
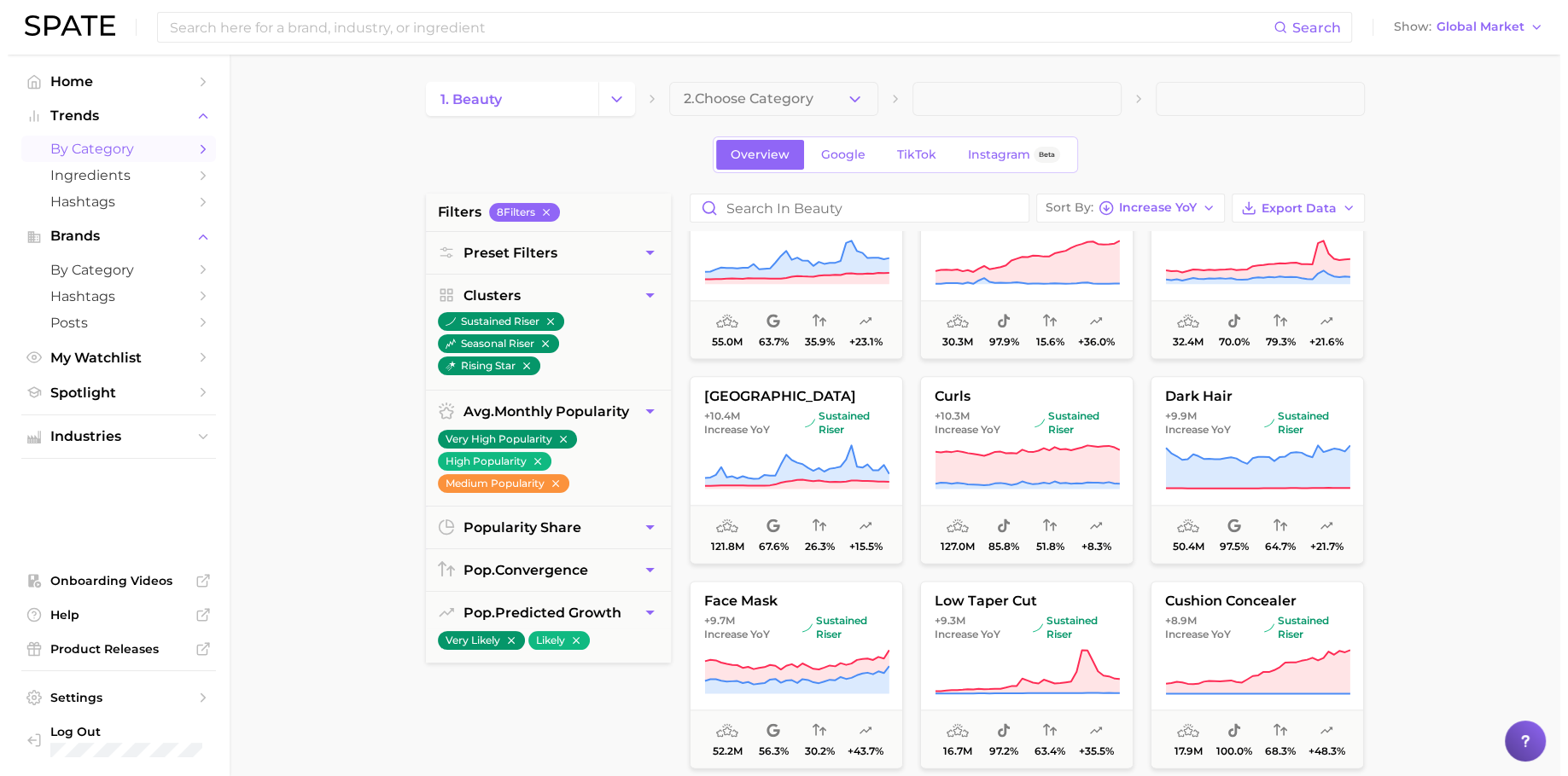
scroll to position [2309, 0]
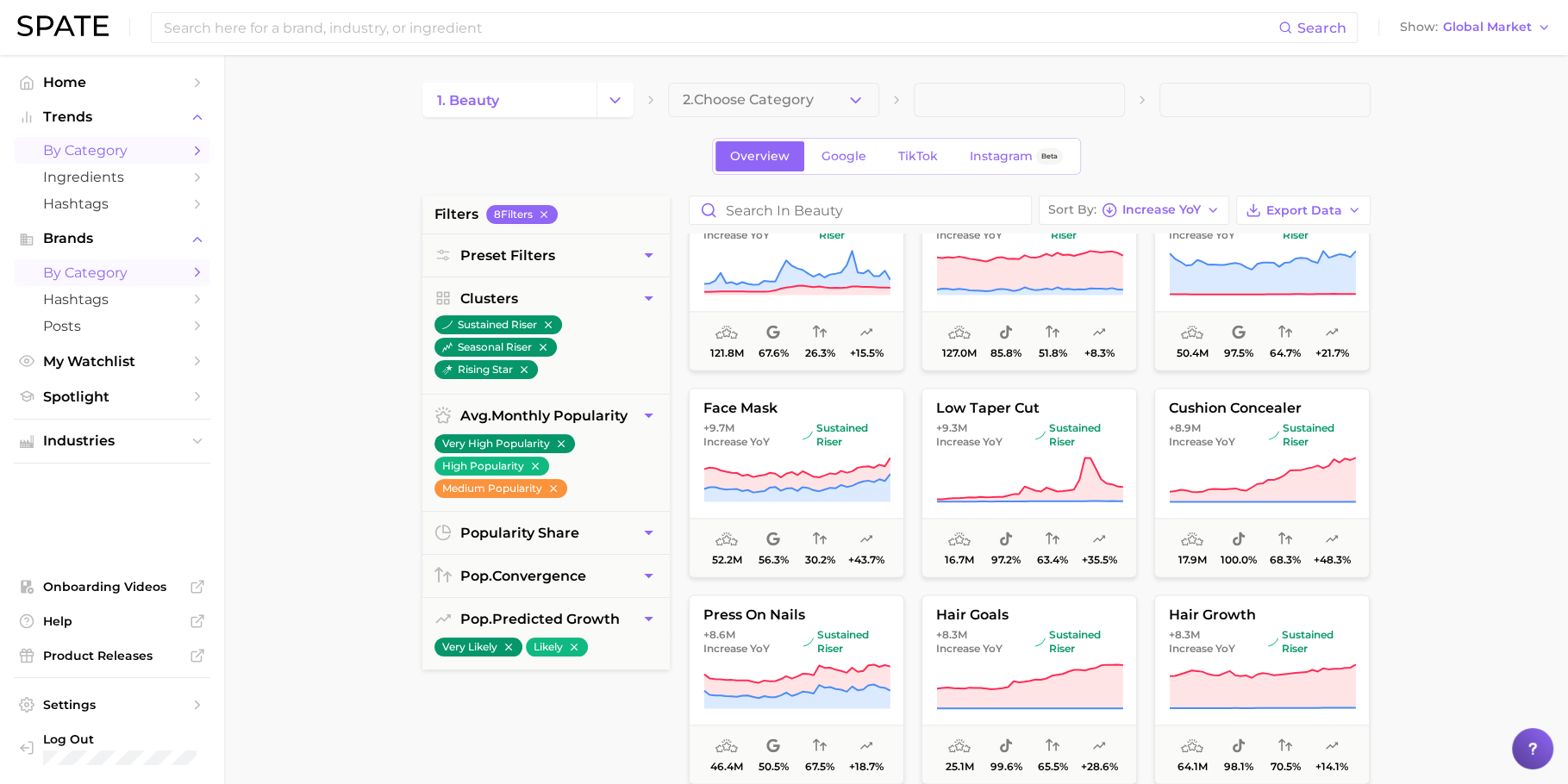
click at [117, 270] on span "by Category" at bounding box center [112, 273] width 138 height 17
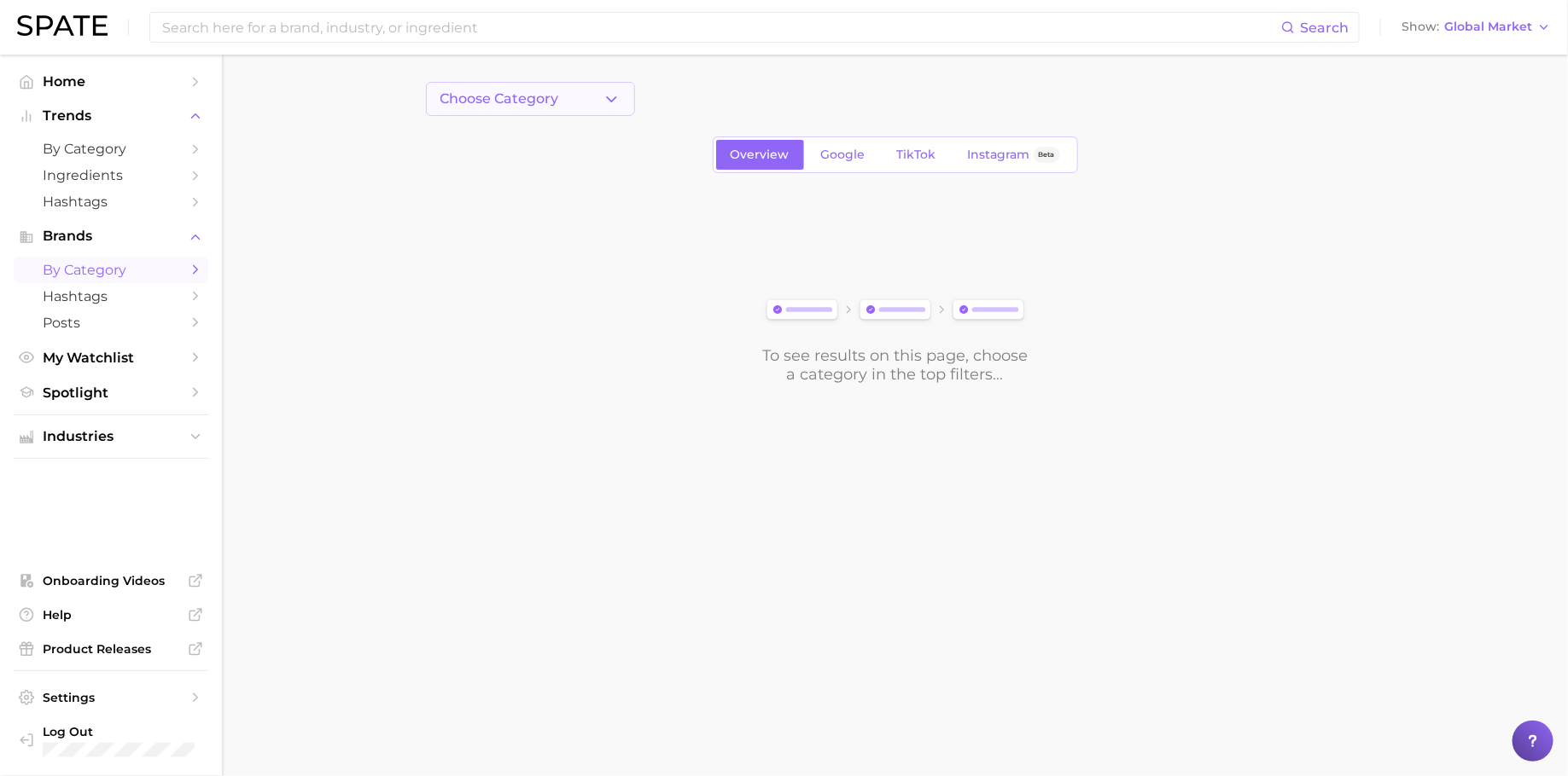
click at [537, 94] on span "Choose Category" at bounding box center [500, 99] width 119 height 16
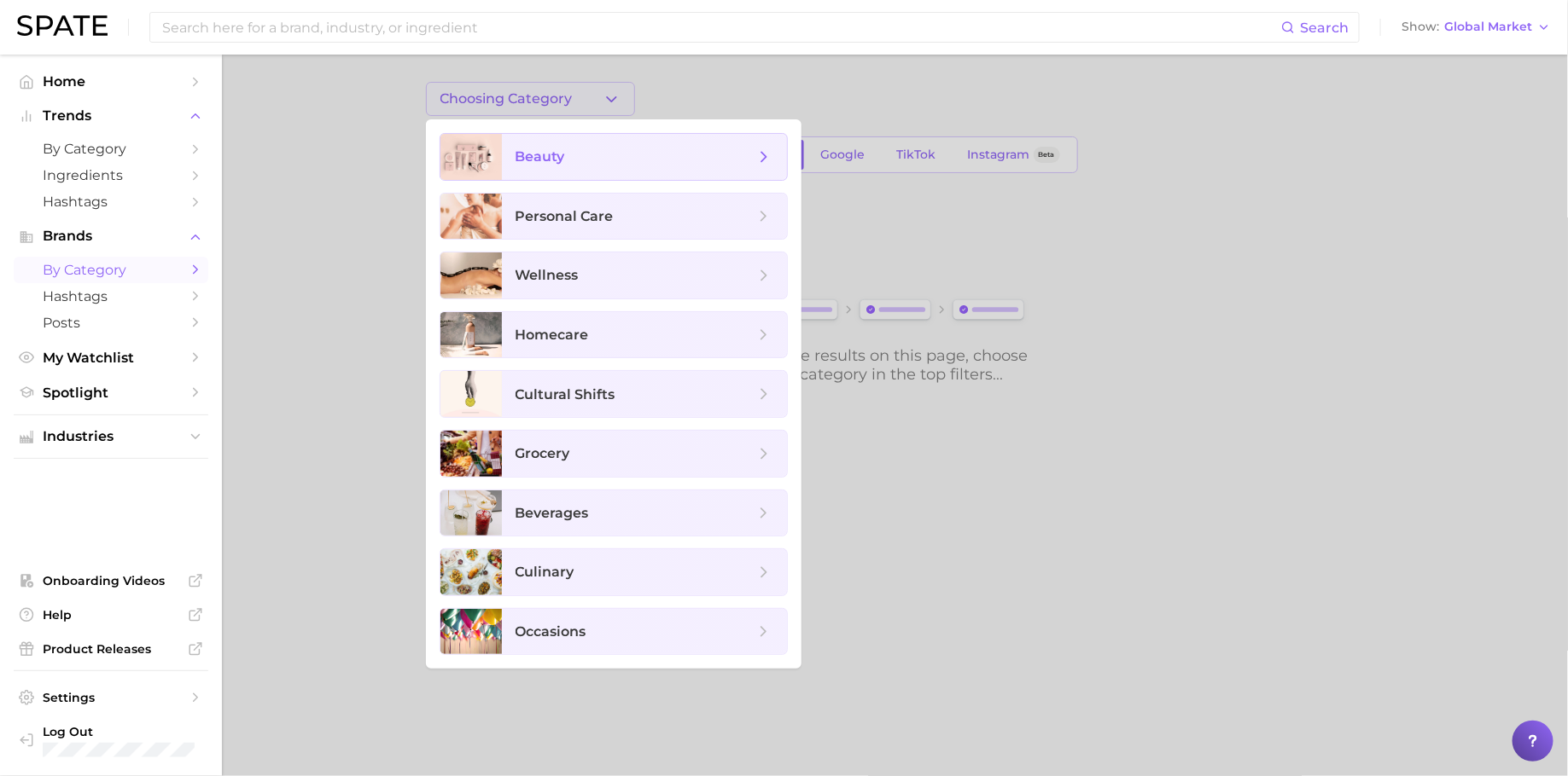
click at [593, 153] on span "beauty" at bounding box center [635, 156] width 239 height 19
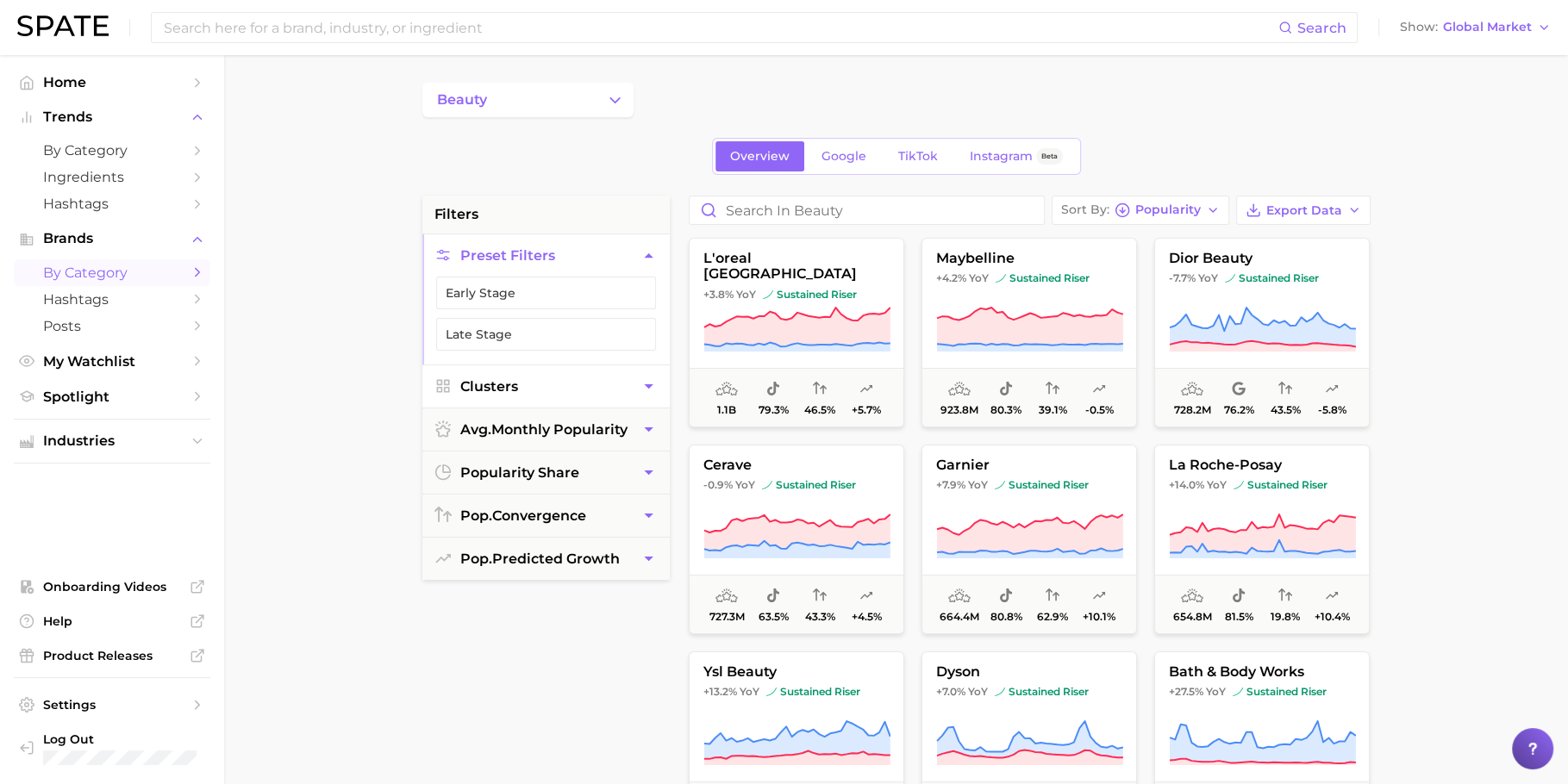
click at [518, 373] on button "Clusters" at bounding box center [546, 386] width 247 height 42
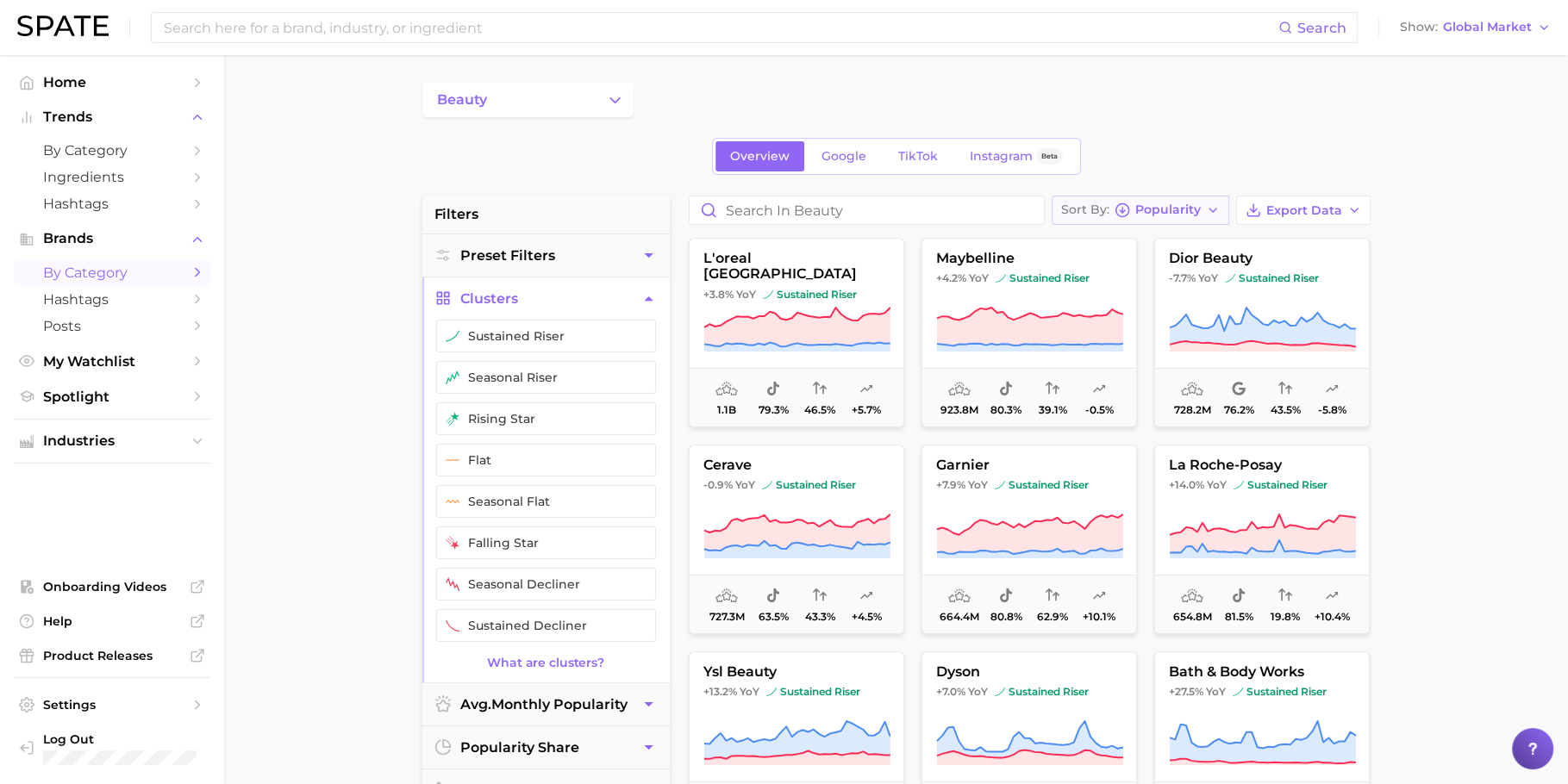
click at [1149, 221] on button "Sort By Popularity" at bounding box center [1141, 211] width 177 height 30
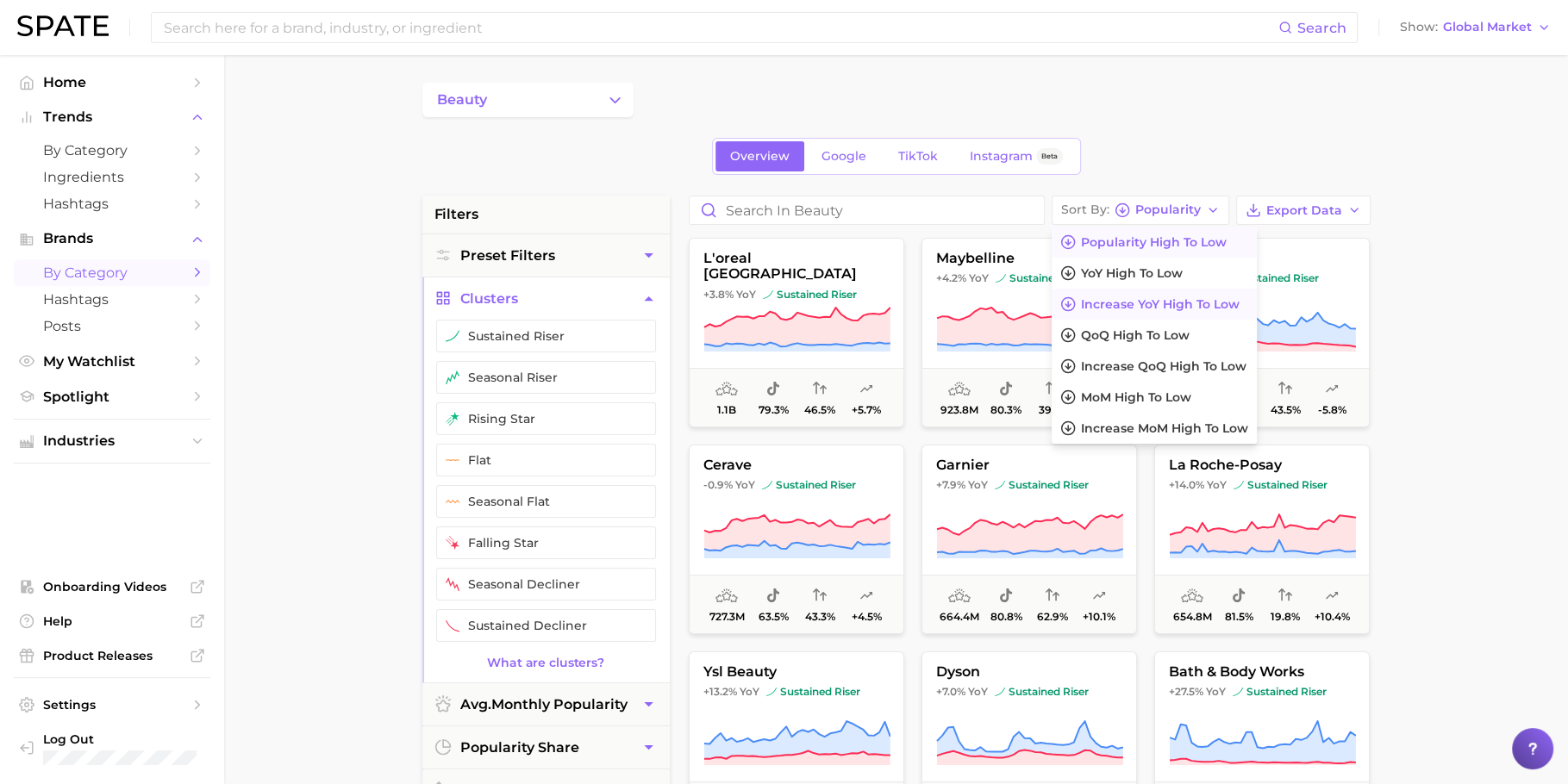
click at [1143, 310] on button "Increase YoY high to low" at bounding box center [1154, 304] width 205 height 32
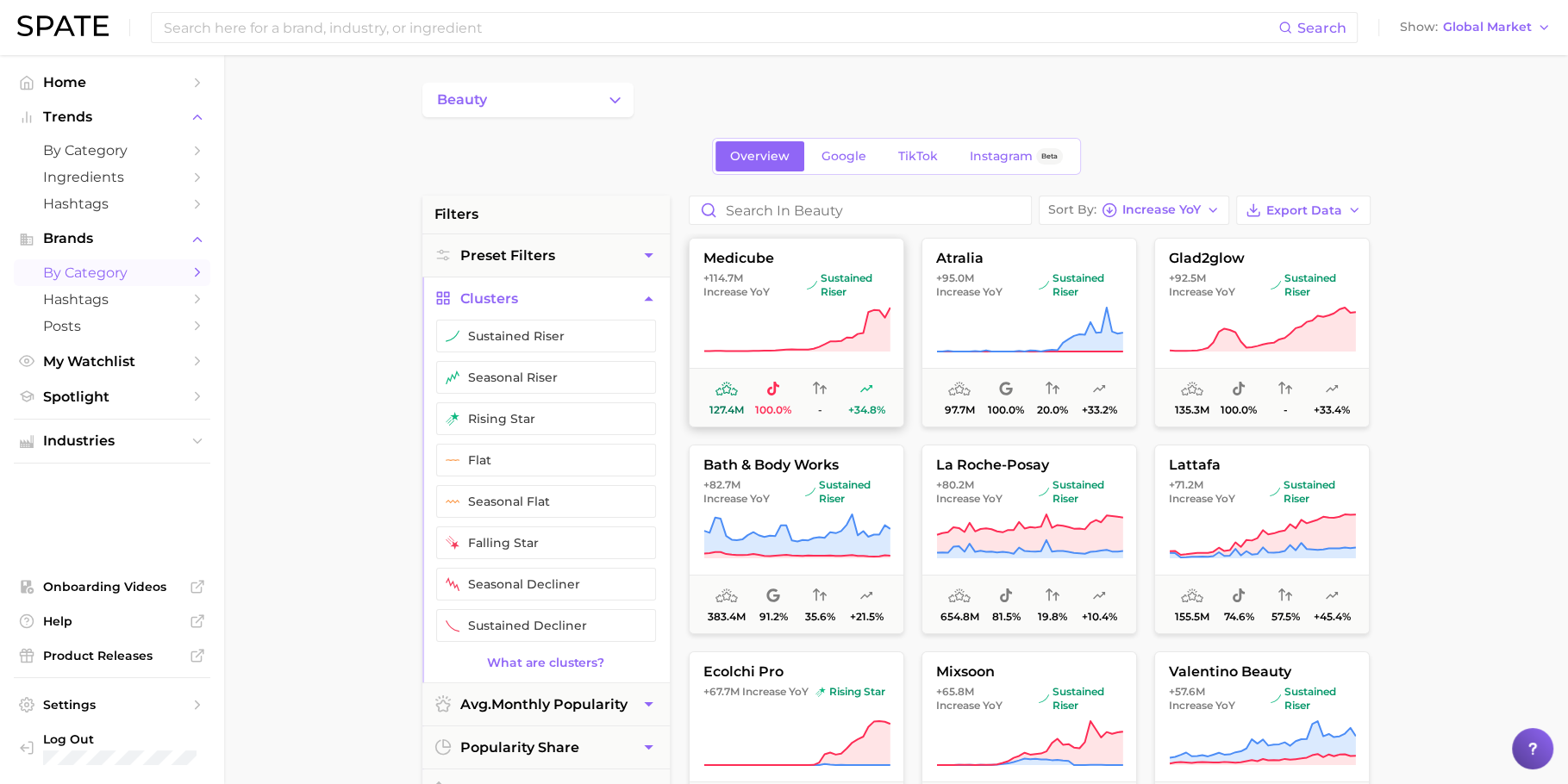
click at [805, 329] on icon at bounding box center [797, 330] width 187 height 48
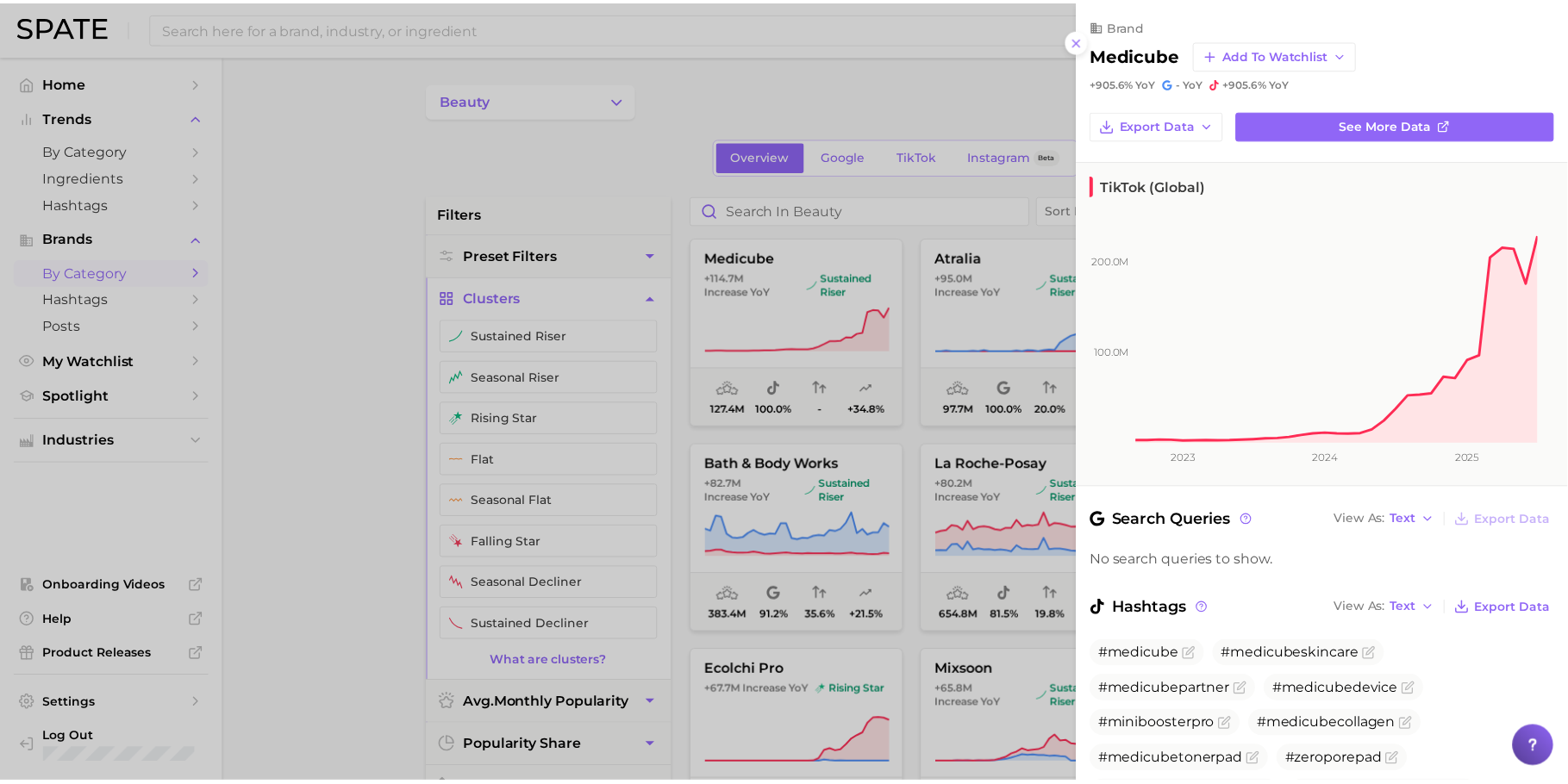
scroll to position [116, 0]
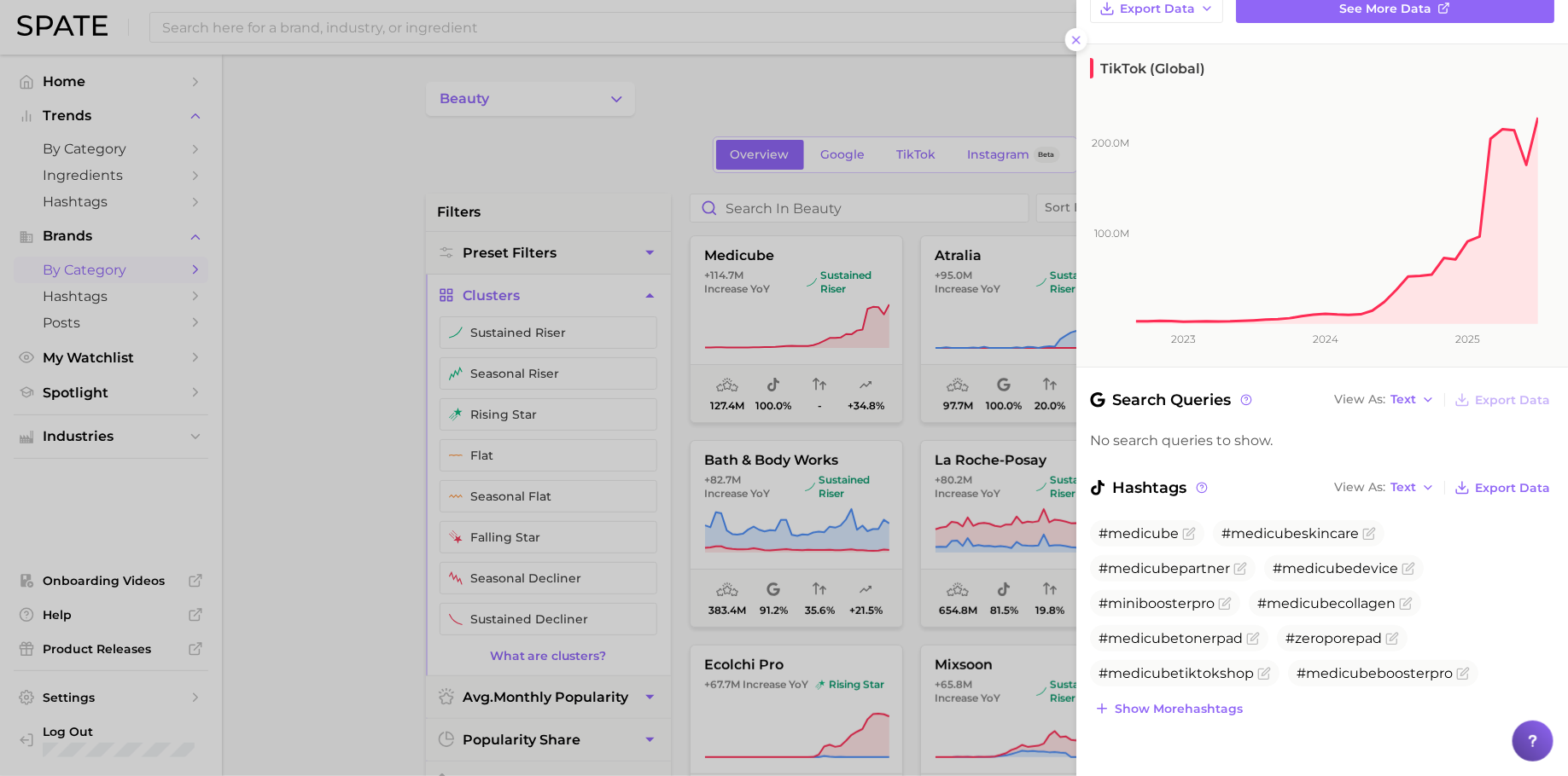
click at [1019, 399] on div at bounding box center [784, 388] width 1568 height 776
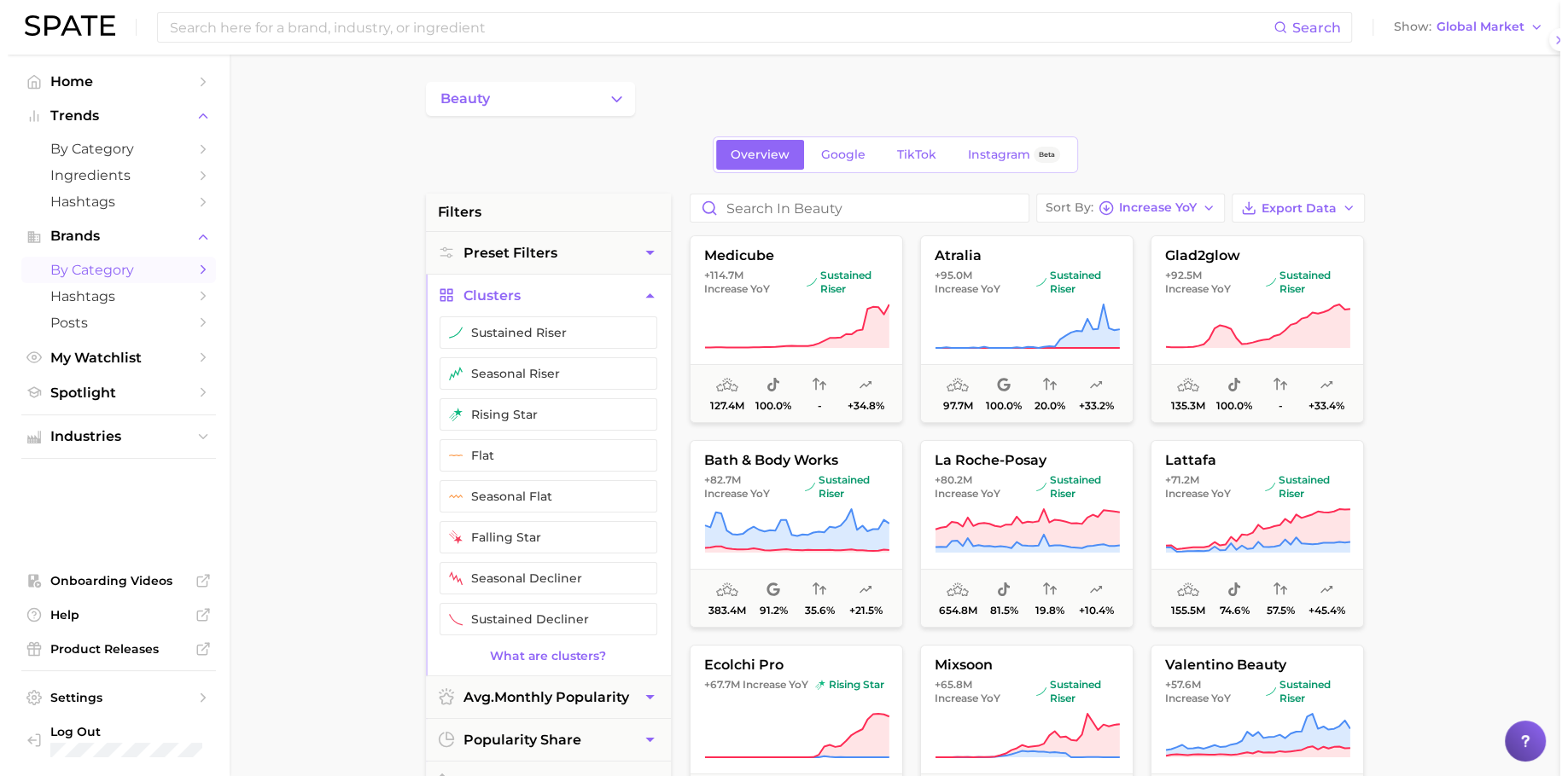
scroll to position [0, 0]
click at [1019, 330] on icon at bounding box center [1019, 327] width 185 height 48
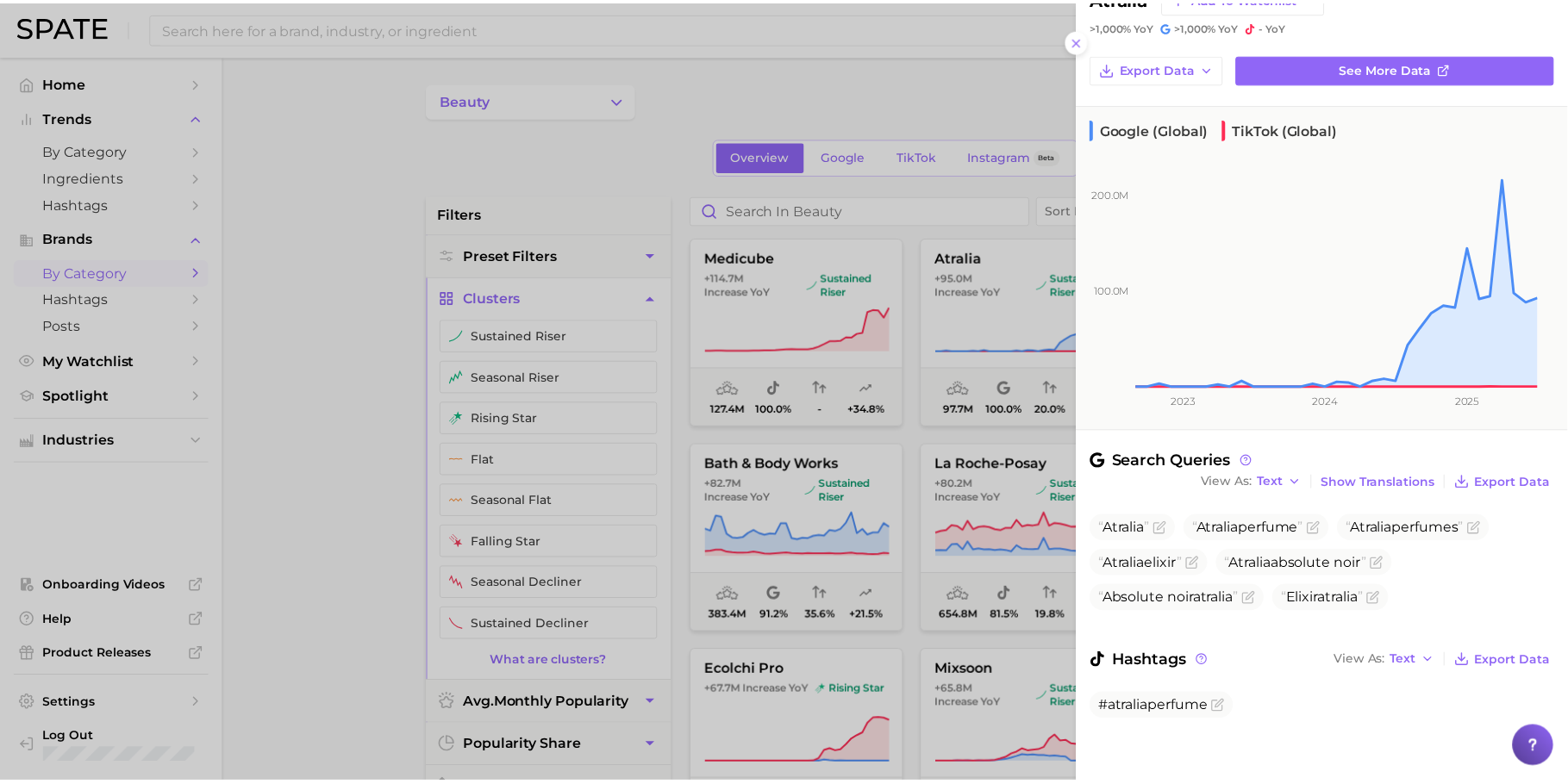
scroll to position [59, 0]
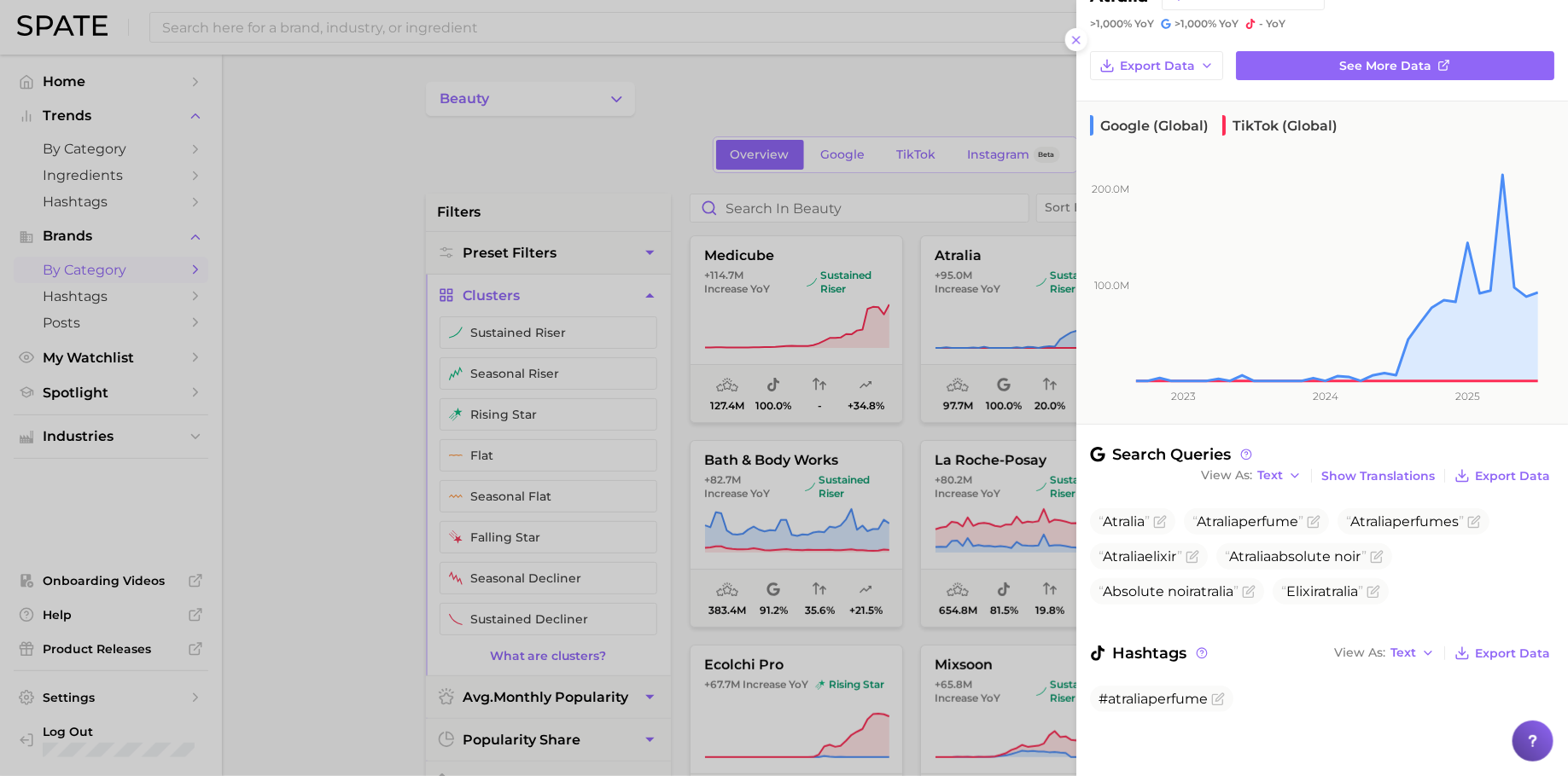
click at [970, 453] on div at bounding box center [784, 388] width 1568 height 776
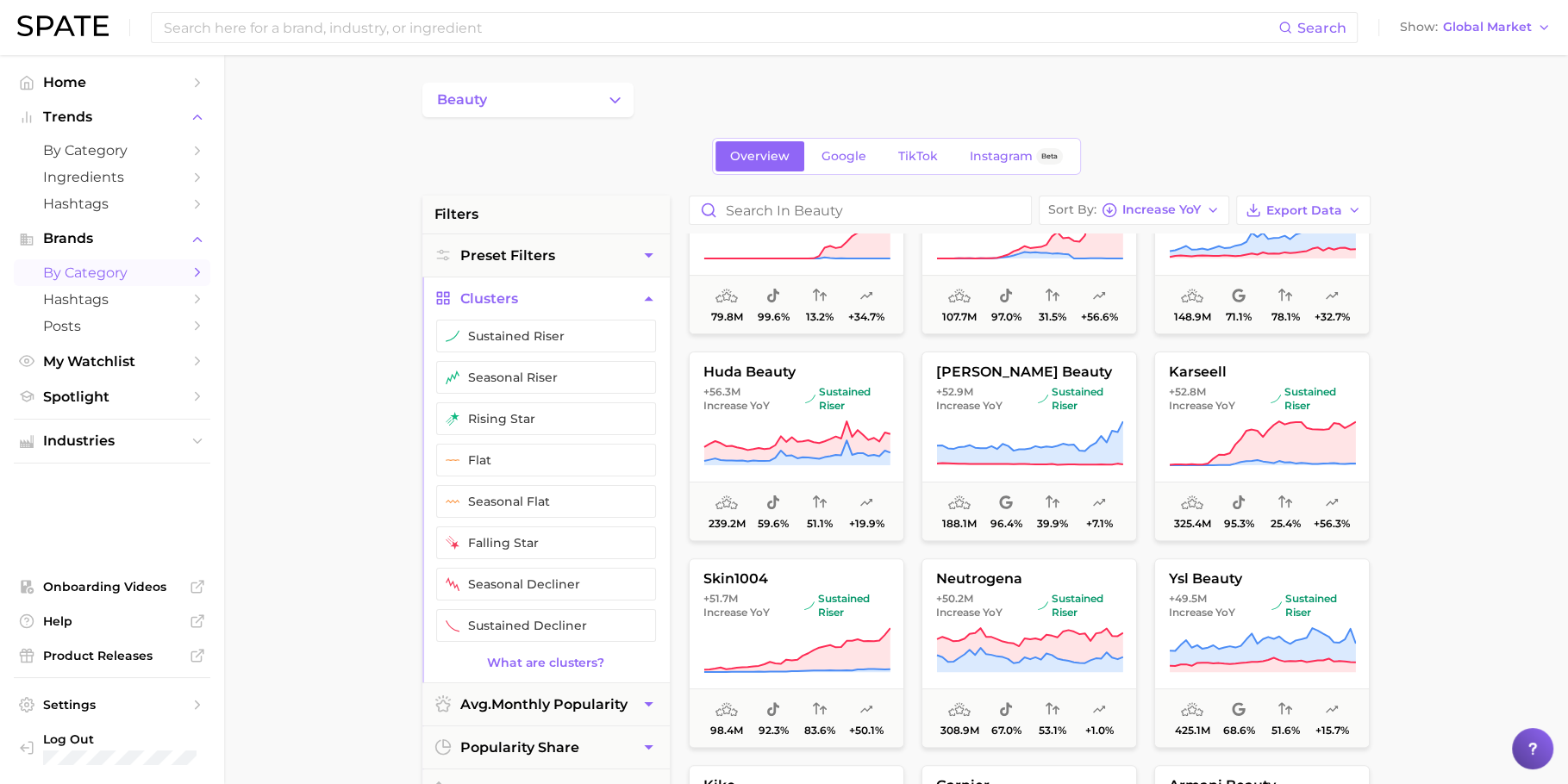
scroll to position [533, 0]
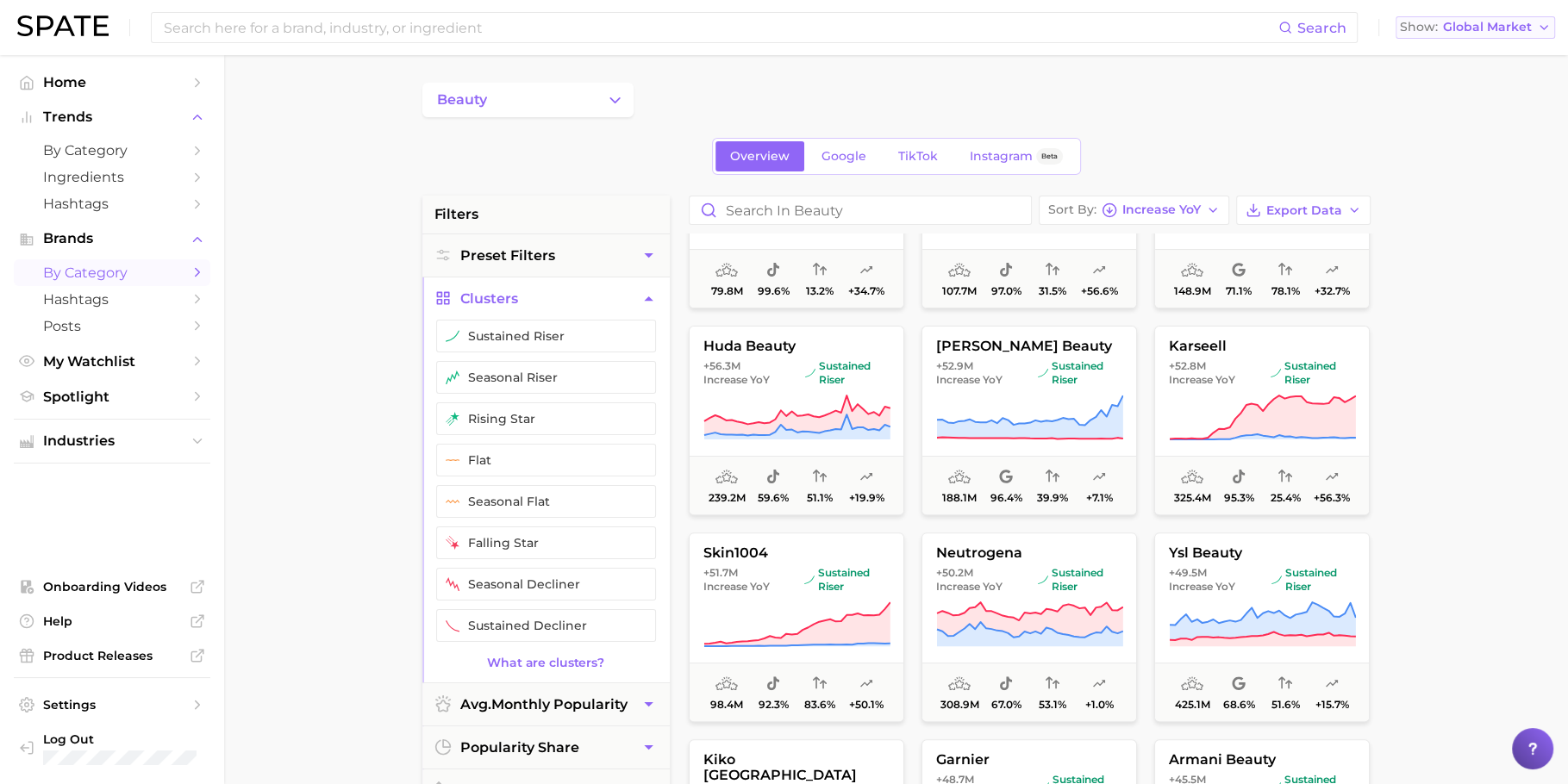
click at [1447, 32] on span "Global Market" at bounding box center [1487, 28] width 89 height 10
click at [1439, 142] on span "[GEOGRAPHIC_DATA]" at bounding box center [1471, 149] width 134 height 15
